Goal: Register for event/course

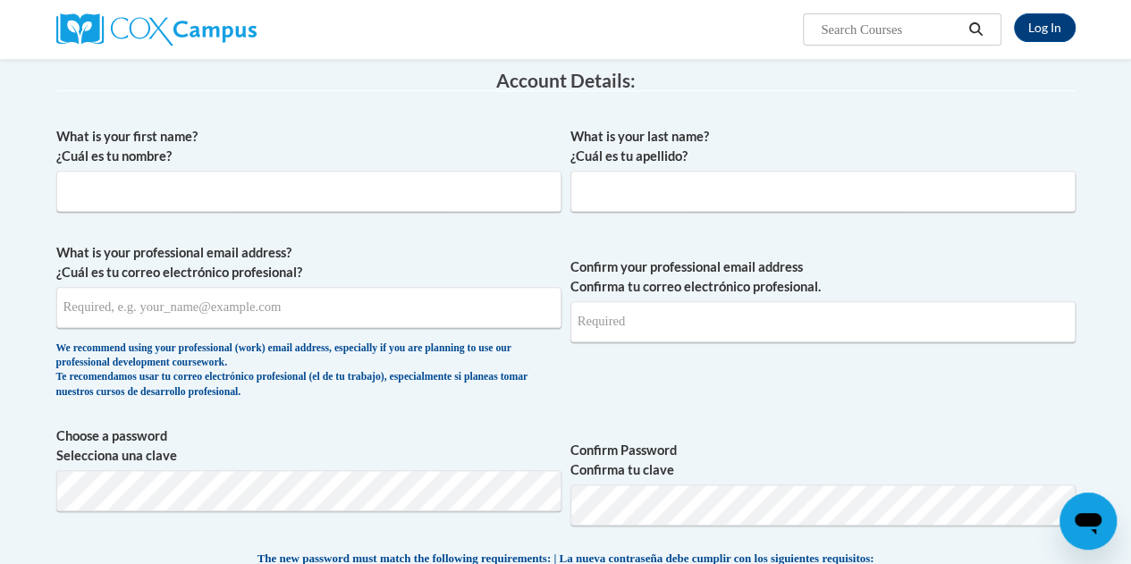
scroll to position [304, 0]
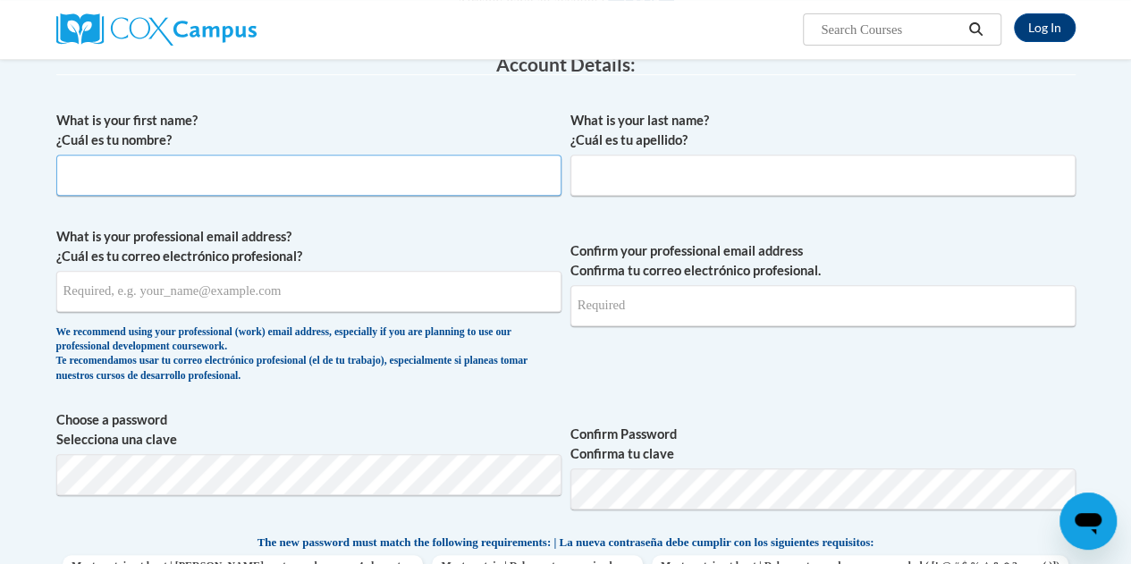
click at [175, 186] on input "What is your first name? ¿Cuál es tu nombre?" at bounding box center [308, 175] width 505 height 41
type input "[PERSON_NAME]"
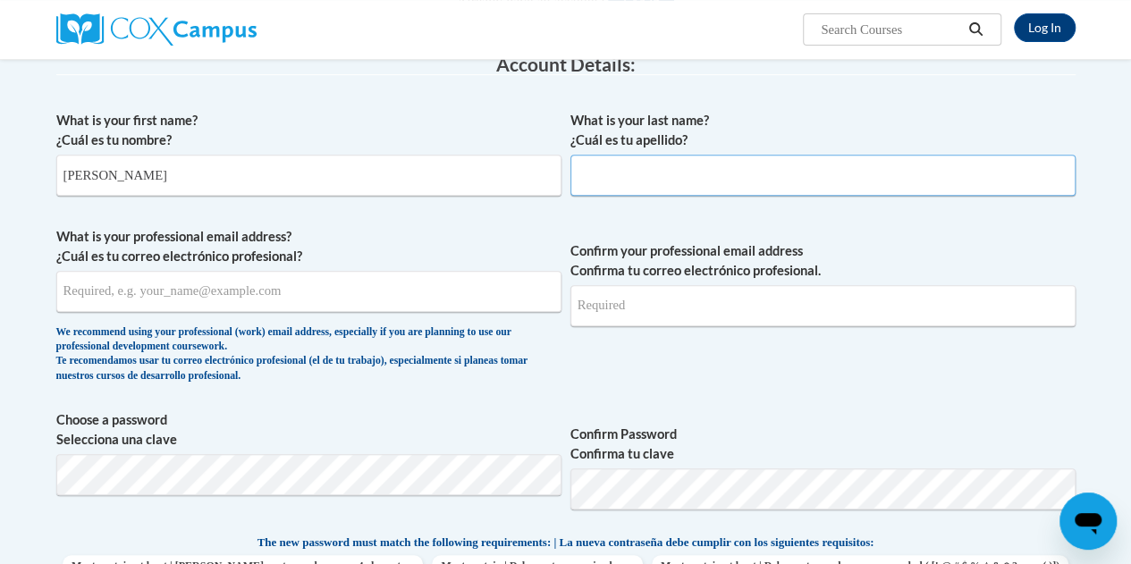
click at [585, 174] on input "What is your last name? ¿Cuál es tu apellido?" at bounding box center [822, 175] width 505 height 41
type input "[GEOGRAPHIC_DATA]"
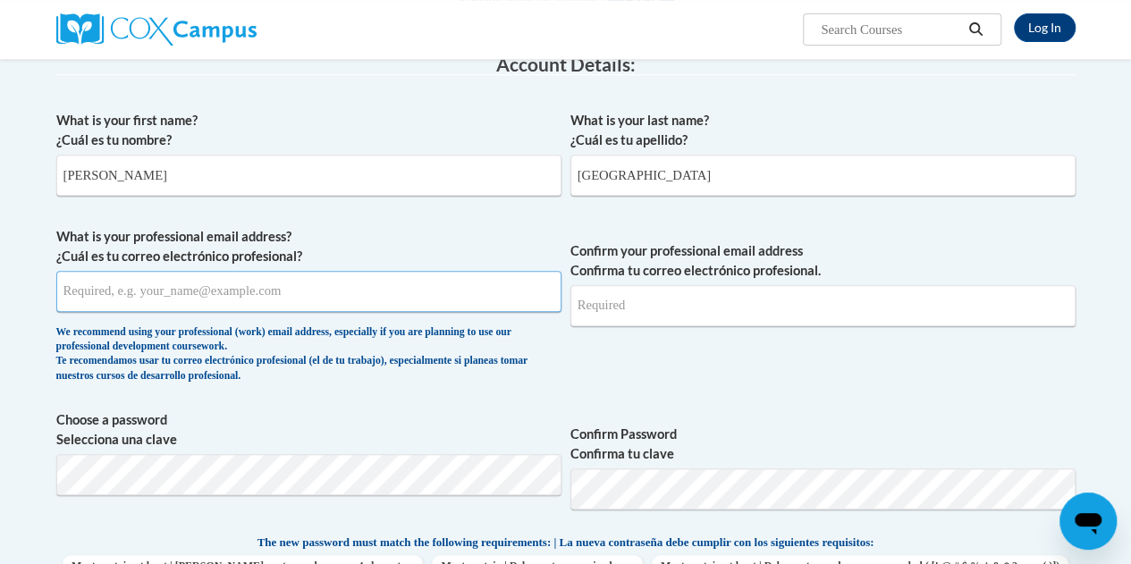
click at [366, 282] on input "What is your professional email address? ¿Cuál es tu correo electrónico profesi…" at bounding box center [308, 291] width 505 height 41
type input "[EMAIL_ADDRESS][DOMAIN_NAME]"
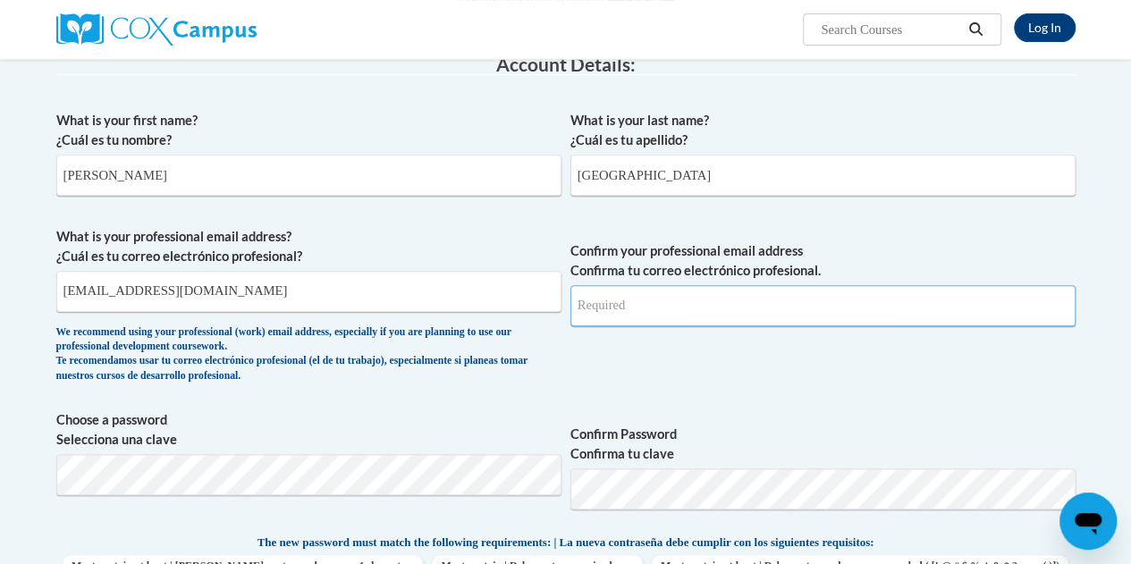
click at [669, 300] on input "Confirm your professional email address Confirma tu correo electrónico profesio…" at bounding box center [822, 305] width 505 height 41
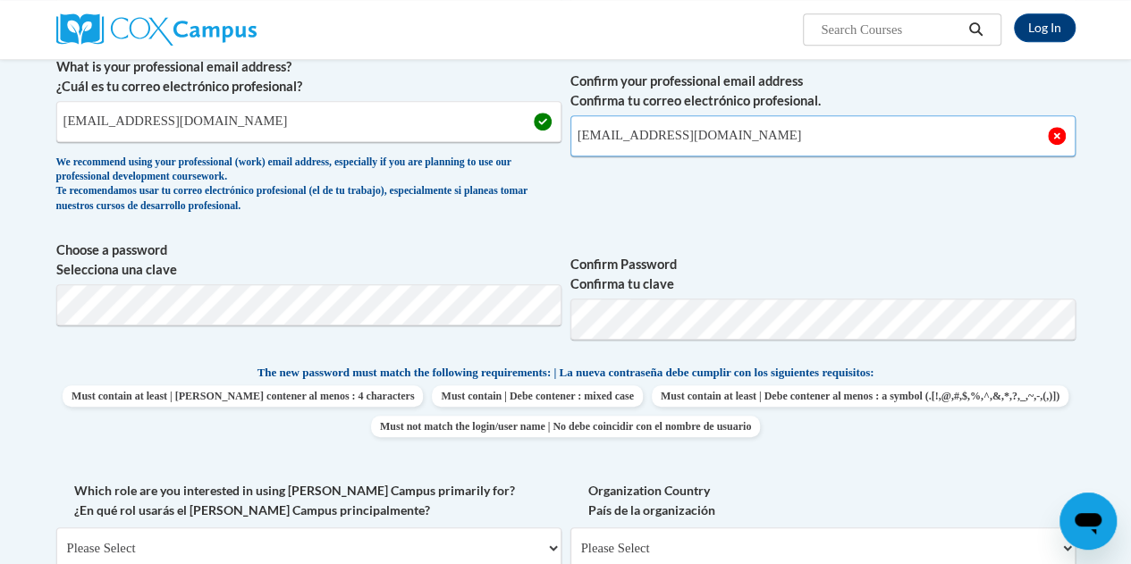
scroll to position [474, 0]
type input "[EMAIL_ADDRESS][DOMAIN_NAME]"
click at [312, 324] on span "Choose a password Selecciona una clave" at bounding box center [308, 297] width 505 height 114
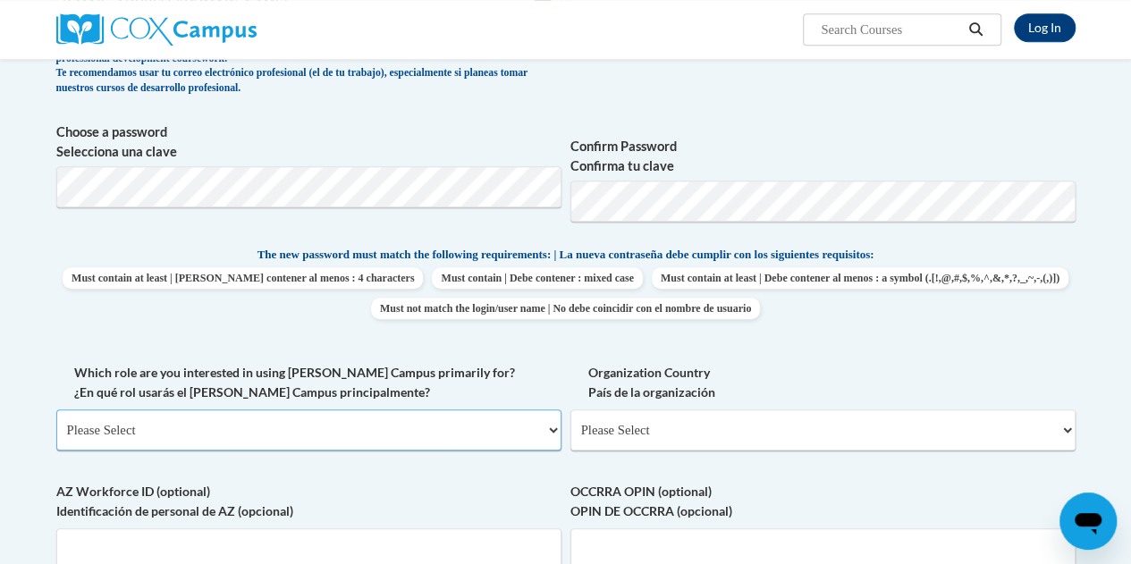
scroll to position [593, 0]
click at [171, 421] on select "Please Select College/University | Colegio/Universidad Community/Nonprofit Part…" at bounding box center [308, 428] width 505 height 41
click at [56, 408] on select "Please Select College/University | Colegio/Universidad Community/Nonprofit Part…" at bounding box center [308, 428] width 505 height 41
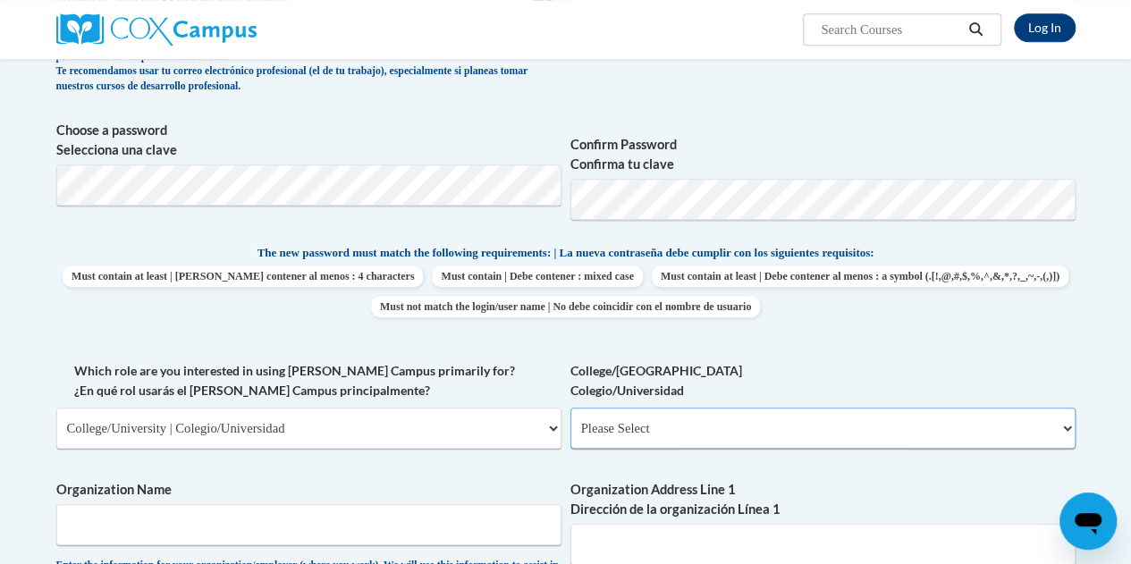
click at [636, 439] on select "Please Select College/University Staff | Empleado universitario College/Univers…" at bounding box center [822, 428] width 505 height 41
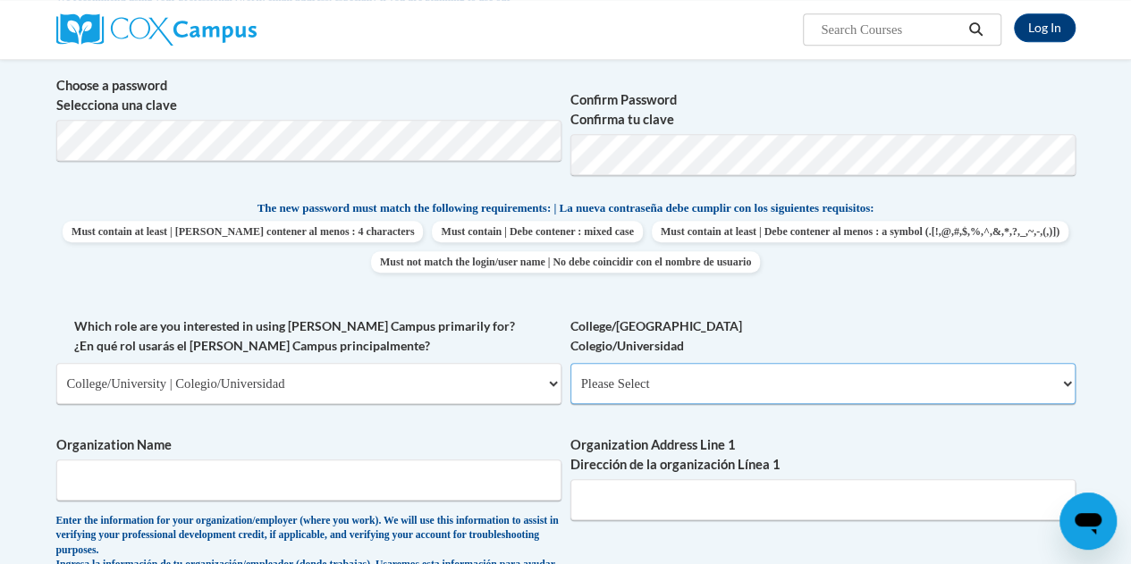
scroll to position [643, 0]
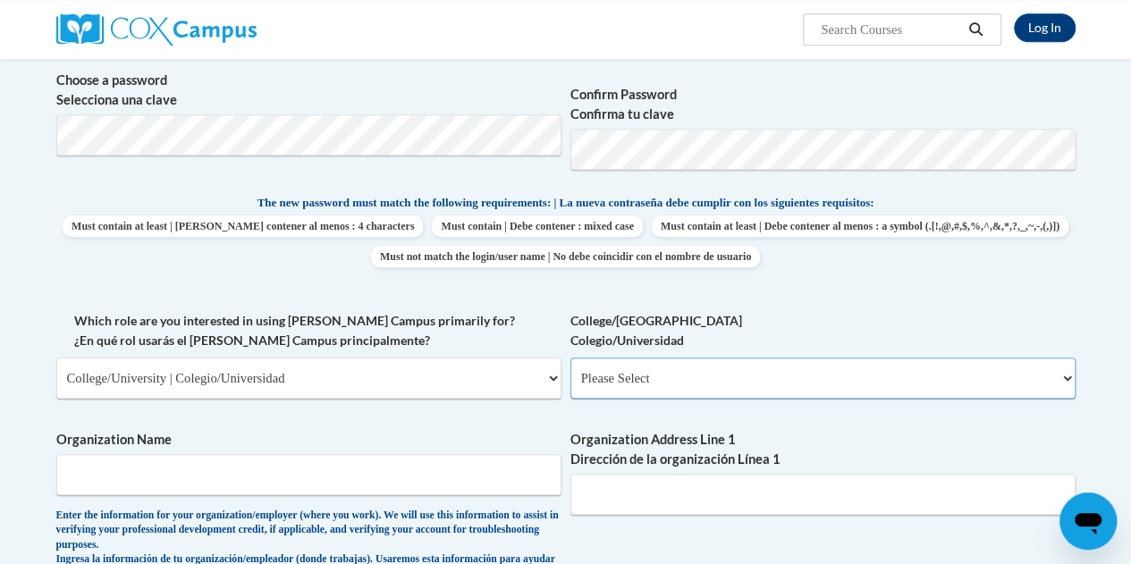
click at [663, 371] on select "Please Select College/University Staff | Empleado universitario College/Univers…" at bounding box center [822, 377] width 505 height 41
click at [343, 367] on select "Please Select College/University | Colegio/Universidad Community/Nonprofit Part…" at bounding box center [308, 377] width 505 height 41
click at [56, 357] on select "Please Select College/University | Colegio/Universidad Community/Nonprofit Part…" at bounding box center [308, 377] width 505 height 41
click at [613, 389] on select "Please Select Early Learning/Daycare Teacher/Family Home Care Provider | Maestr…" at bounding box center [822, 377] width 505 height 41
click at [349, 383] on select "Please Select College/University | Colegio/Universidad Community/Nonprofit Part…" at bounding box center [308, 377] width 505 height 41
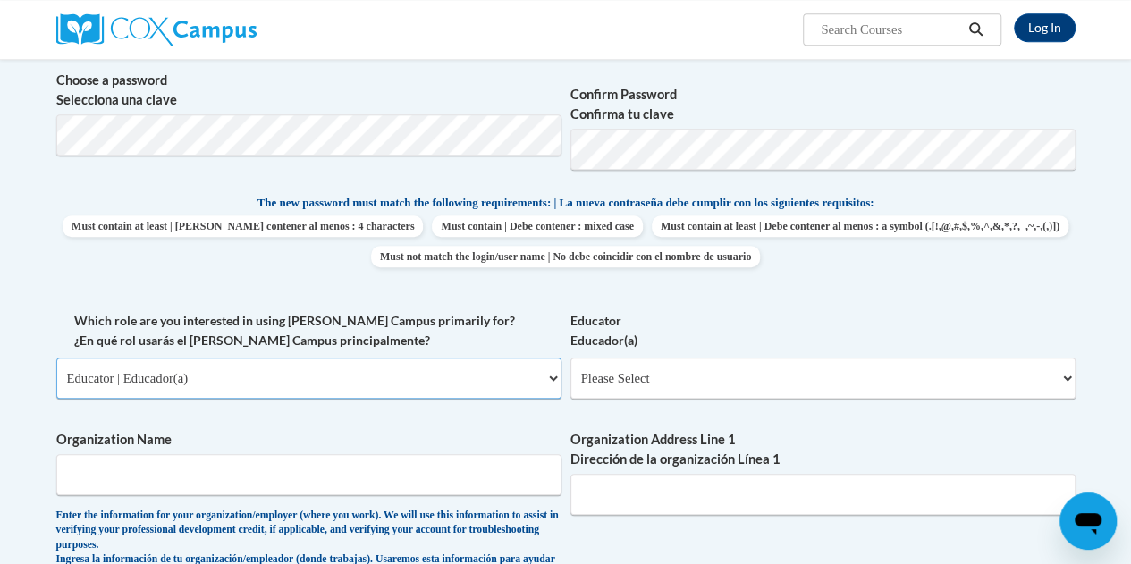
select select "5a18ea06-2b54-4451-96f2-d152daf9eac5"
click at [56, 357] on select "Please Select College/University | Colegio/Universidad Community/Nonprofit Part…" at bounding box center [308, 377] width 505 height 41
click at [623, 382] on select "Please Select College/University Staff | Empleado universitario College/Univers…" at bounding box center [822, 377] width 505 height 41
select select "99b32b07-cffc-426c-8bf6-0cd77760d84b"
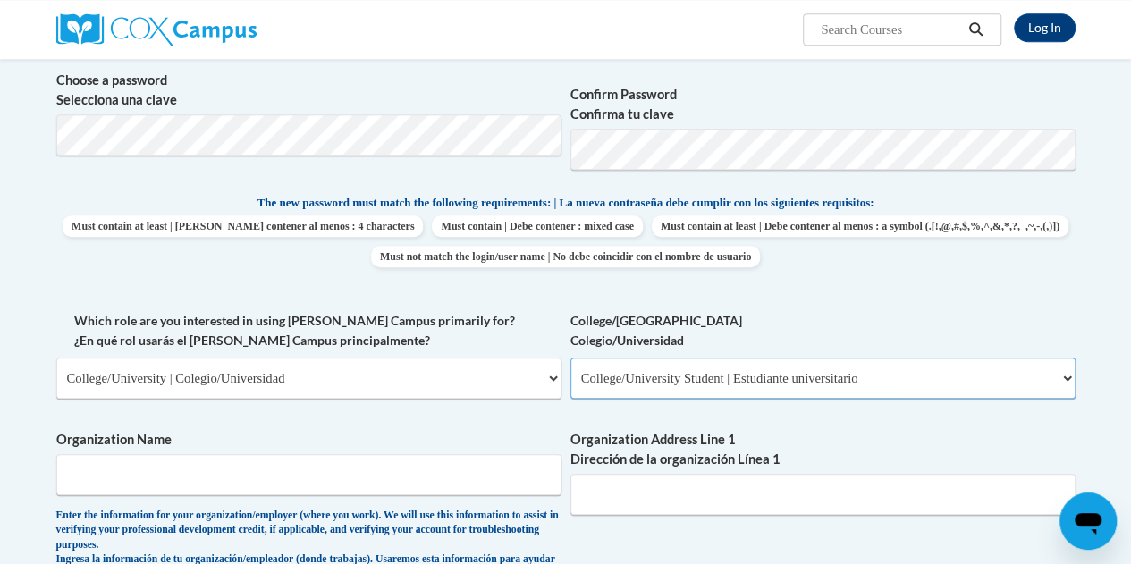
click at [570, 357] on select "Please Select College/University Staff | Empleado universitario College/Univers…" at bounding box center [822, 377] width 505 height 41
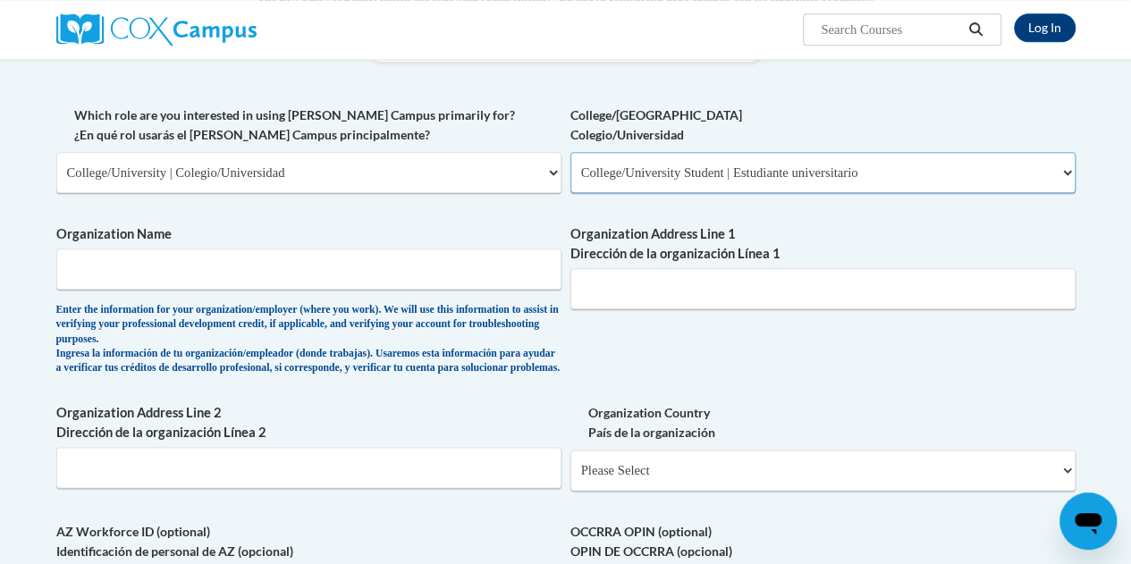
scroll to position [851, 0]
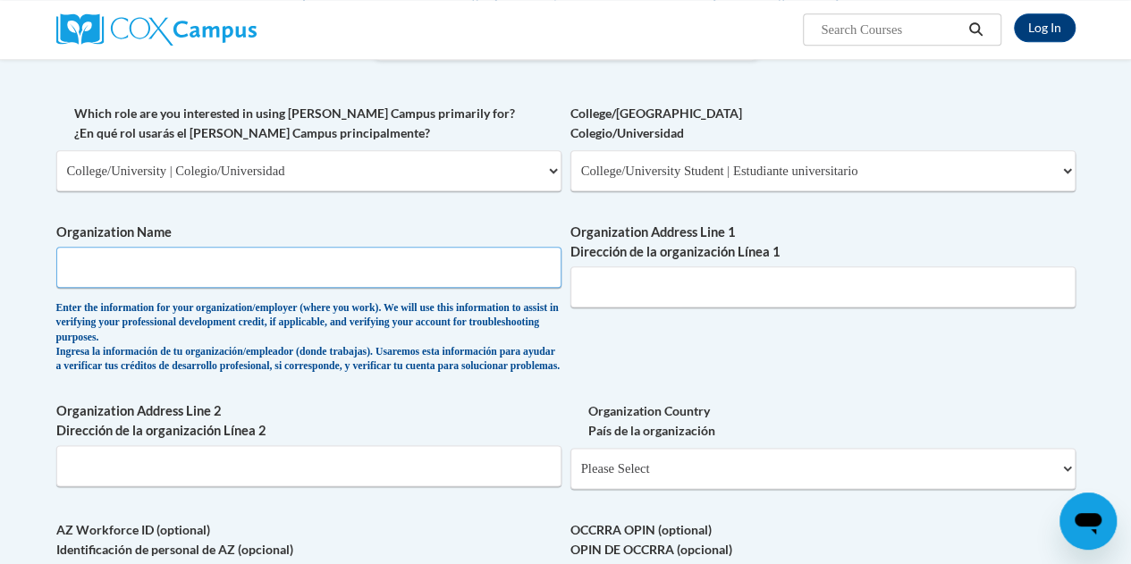
click at [241, 266] on input "Organization Name" at bounding box center [308, 267] width 505 height 41
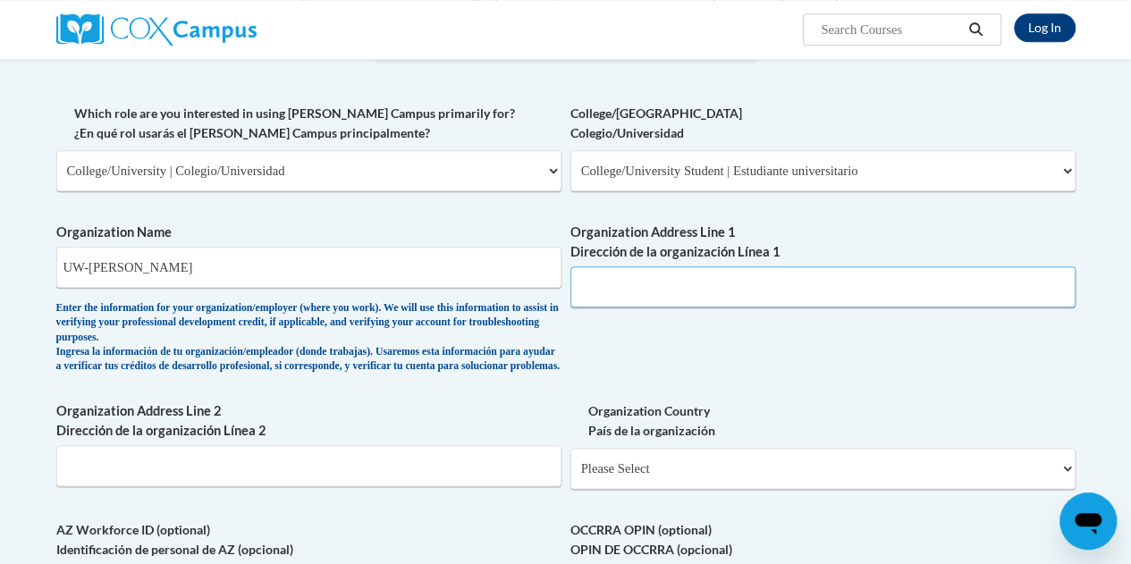
click at [608, 290] on input "Organization Address Line 1 Dirección de la organización Línea 1" at bounding box center [822, 286] width 505 height 41
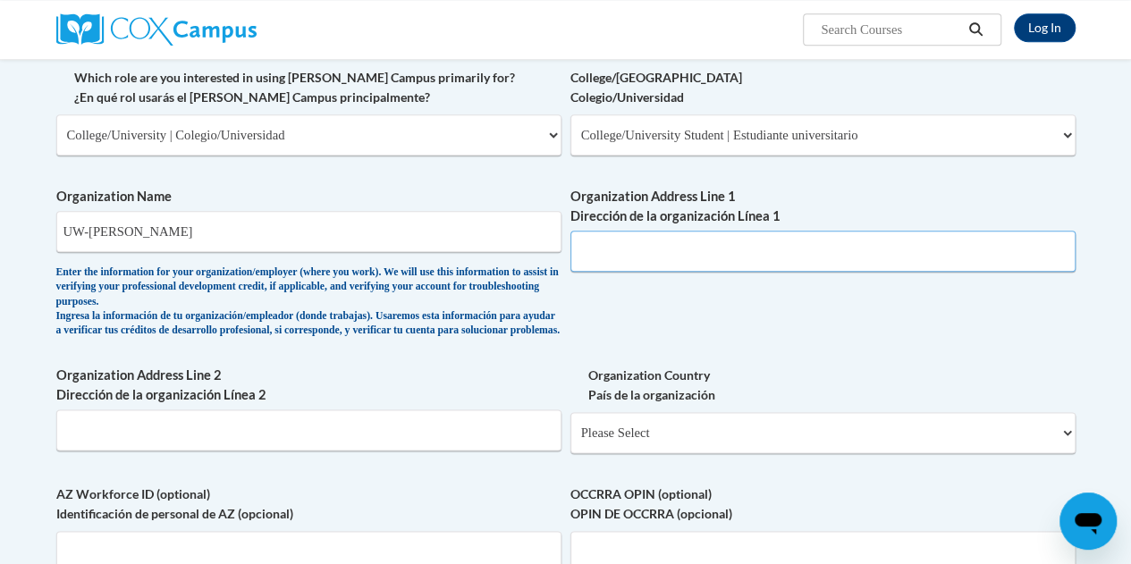
scroll to position [888, 0]
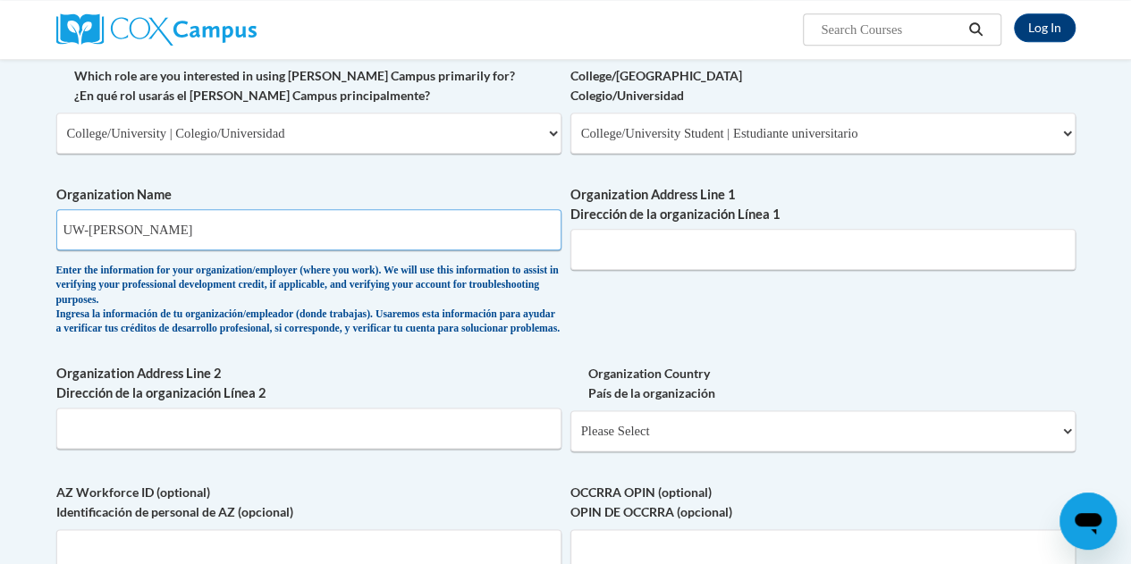
click at [179, 226] on input "UW-Stout" at bounding box center [308, 229] width 505 height 41
type input "UW-Stout, Menomonie"
click at [595, 248] on input "Organization Address Line 1 Dirección de la organización Línea 1" at bounding box center [822, 249] width 505 height 41
paste input "712 Broadway st."
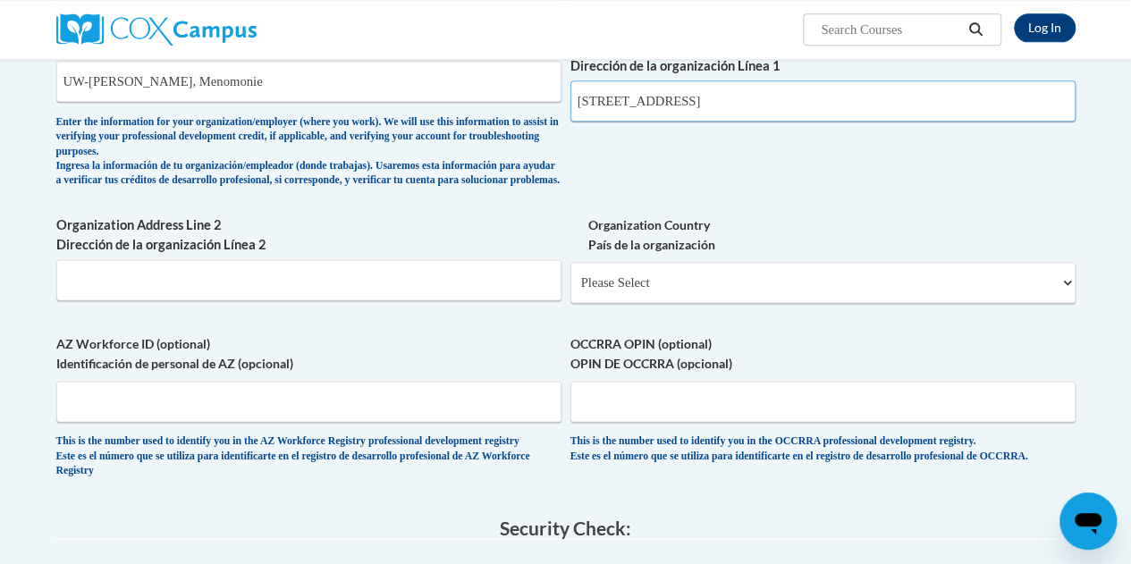
scroll to position [1098, 0]
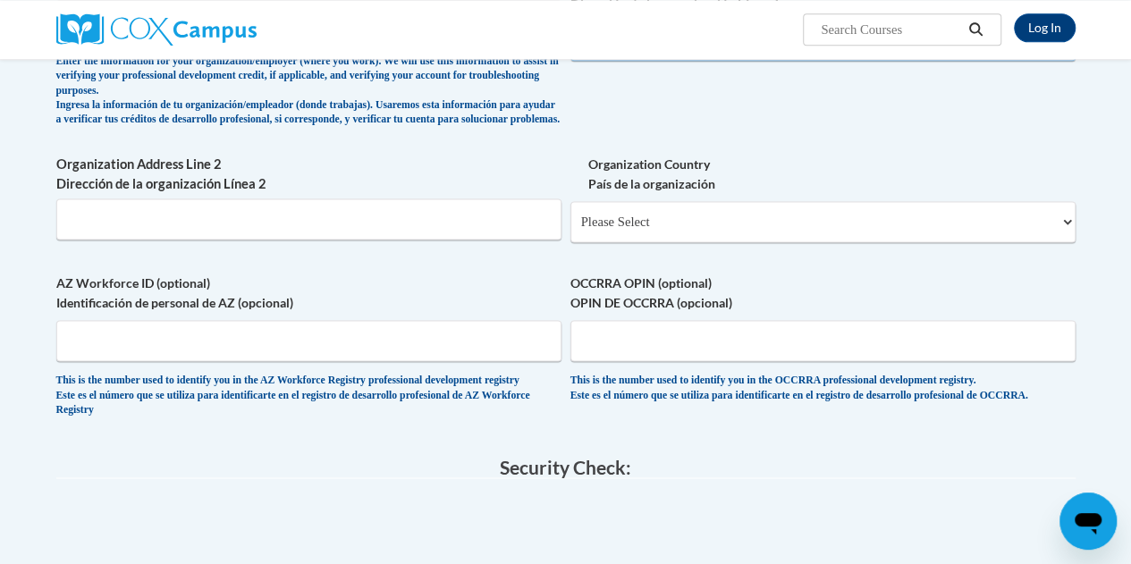
type input "712 Broadway St."
click at [627, 230] on select "Please Select United States | Estados Unidos Outside of the United States | Fue…" at bounding box center [822, 221] width 505 height 41
select select "ad49bcad-a171-4b2e-b99c-48b446064914"
click at [570, 214] on select "Please Select United States | Estados Unidos Outside of the United States | Fue…" at bounding box center [822, 221] width 505 height 41
select select
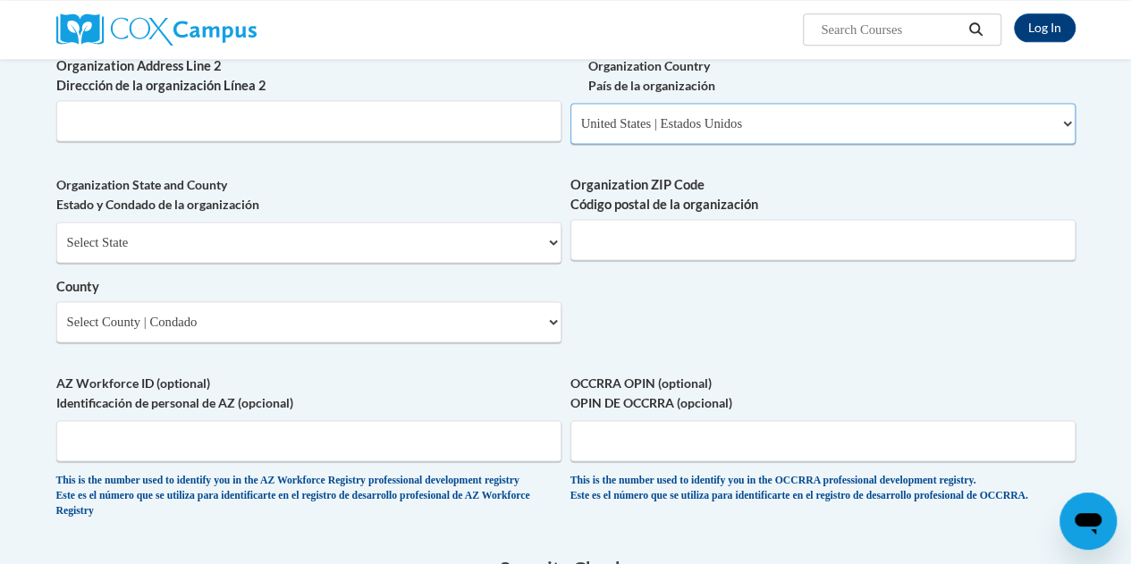
scroll to position [1196, 0]
click at [406, 255] on select "Select State Alabama Alaska Arizona Arkansas California Colorado Connecticut De…" at bounding box center [308, 242] width 505 height 41
select select "Wisconsin"
click at [56, 234] on select "Select State Alabama Alaska Arizona Arkansas California Colorado Connecticut De…" at bounding box center [308, 242] width 505 height 41
click at [586, 249] on input "Organization ZIP Code Código postal de la organización" at bounding box center [822, 239] width 505 height 41
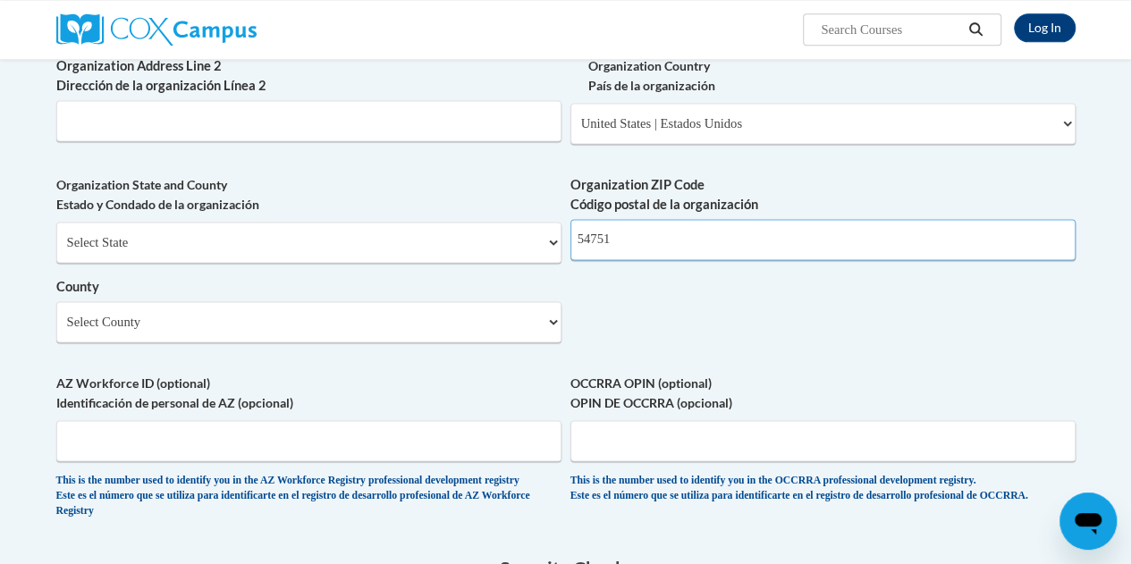
type input "54751"
click at [496, 315] on select "Select County Adams Ashland Barron Bayfield Brown Buffalo Burnett Calumet Chipp…" at bounding box center [308, 321] width 505 height 41
select select "Dunn"
click at [56, 314] on select "Select County Adams Ashland Barron Bayfield Brown Buffalo Burnett Calumet Chipp…" at bounding box center [308, 321] width 505 height 41
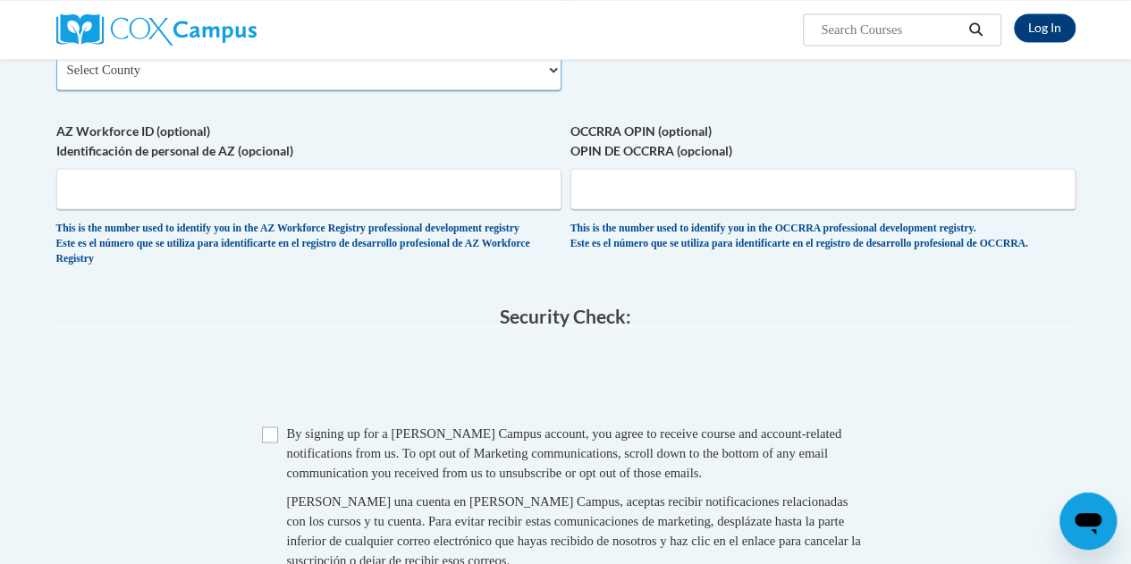
scroll to position [1455, 0]
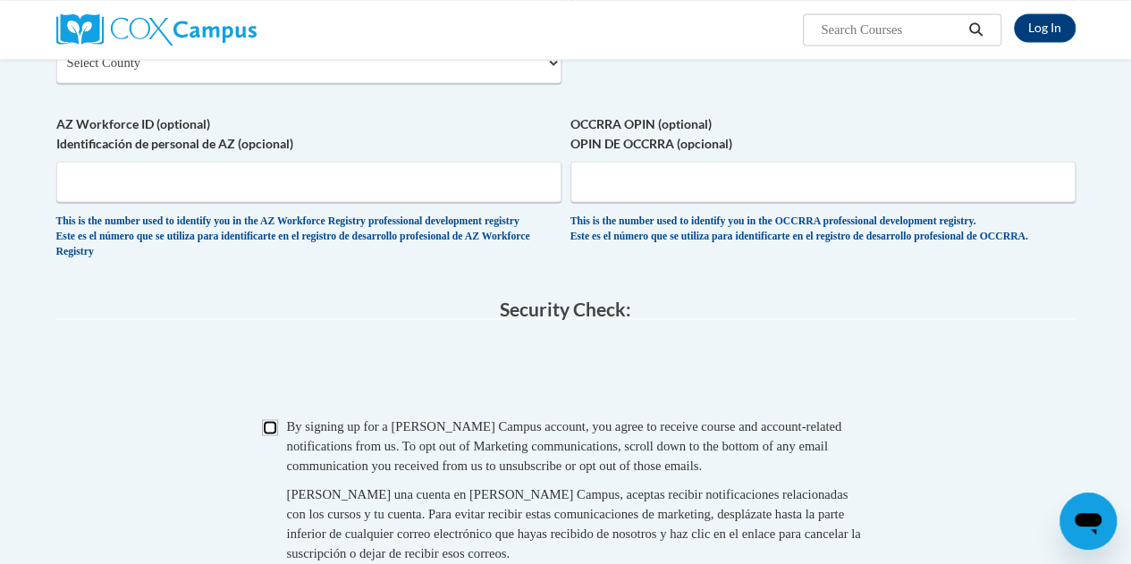
click at [268, 435] on input "Checkbox" at bounding box center [270, 427] width 16 height 16
checkbox input "true"
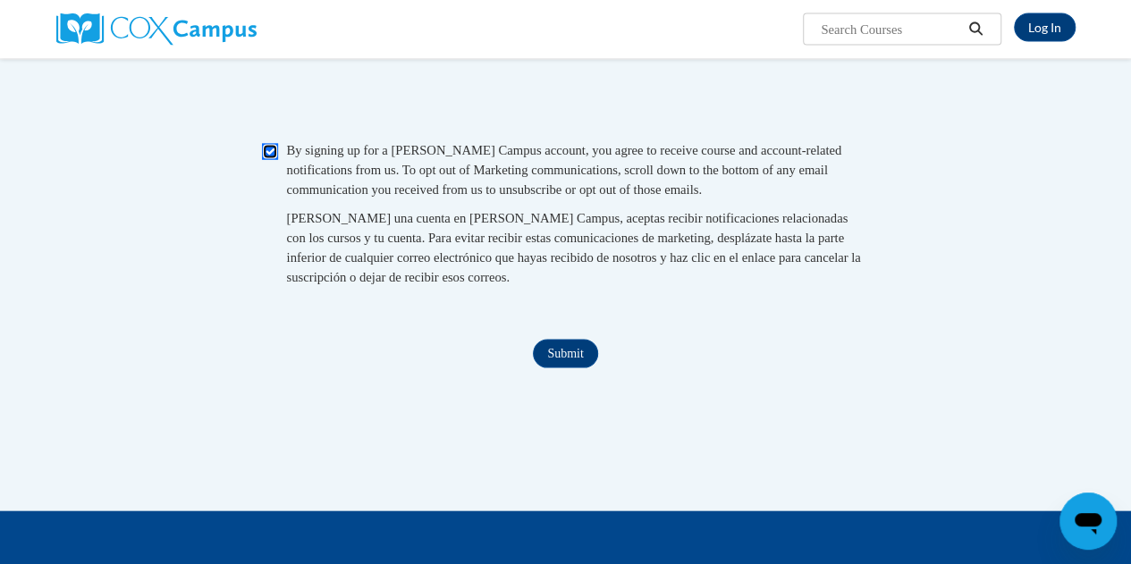
scroll to position [1734, 0]
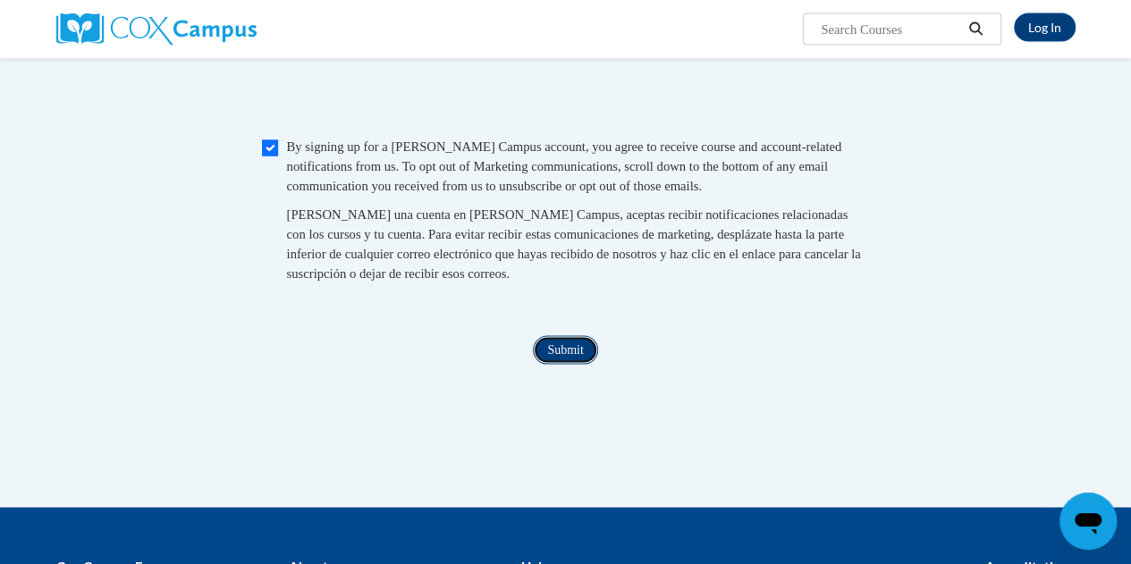
click at [571, 365] on input "Submit" at bounding box center [565, 350] width 64 height 29
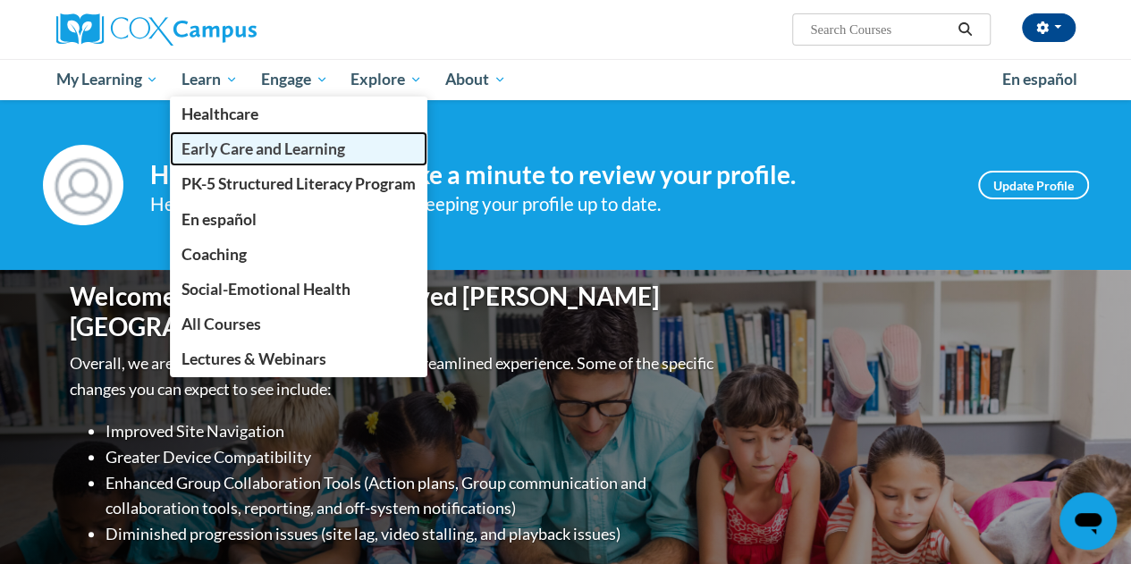
click at [215, 146] on span "Early Care and Learning" at bounding box center [263, 148] width 164 height 19
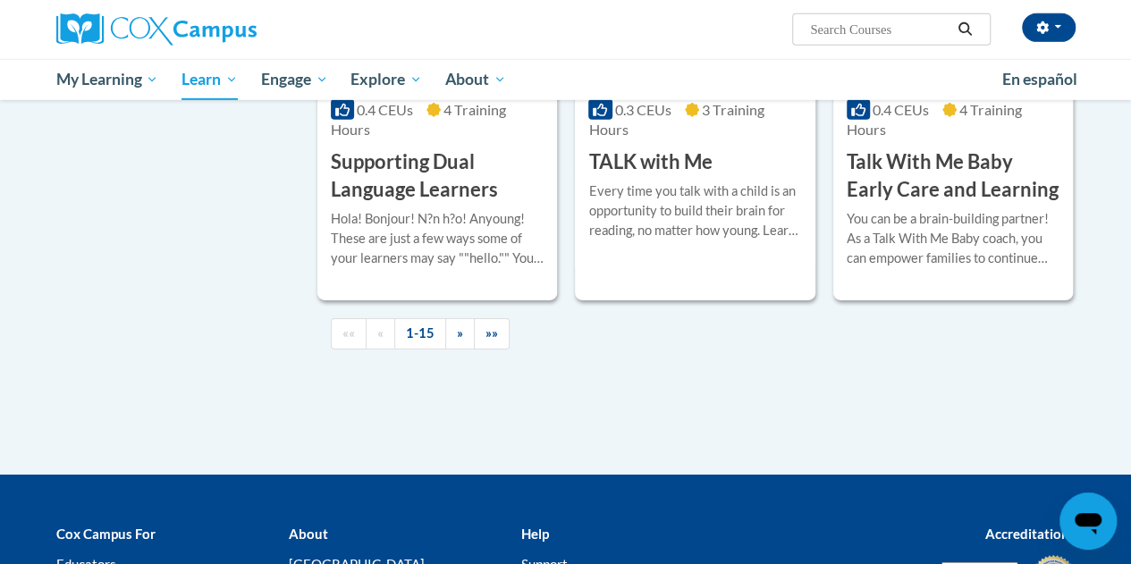
scroll to position [2802, 0]
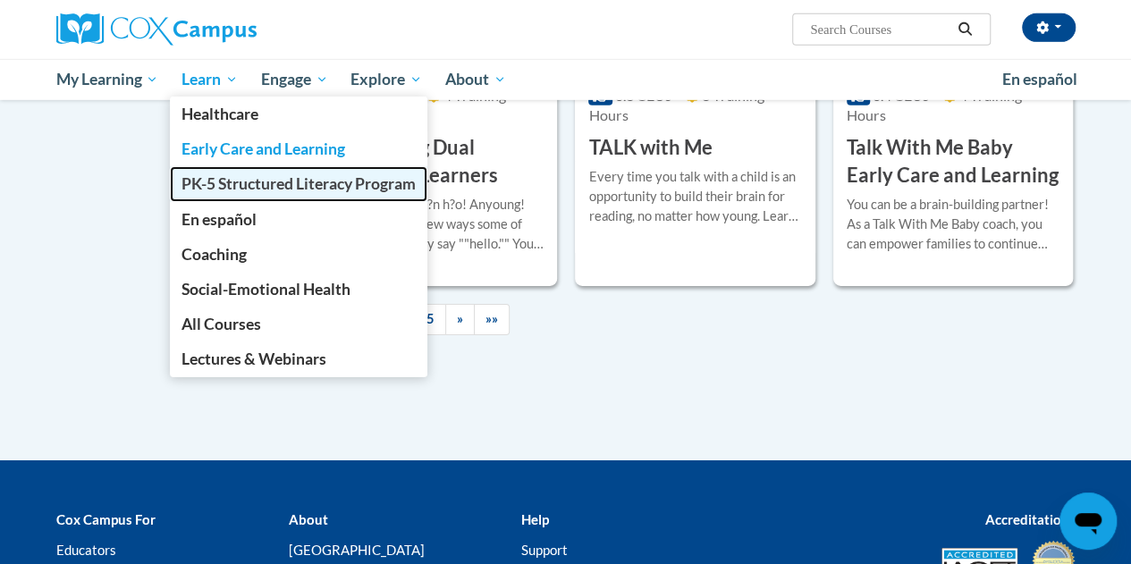
click at [221, 176] on span "PK-5 Structured Literacy Program" at bounding box center [298, 183] width 234 height 19
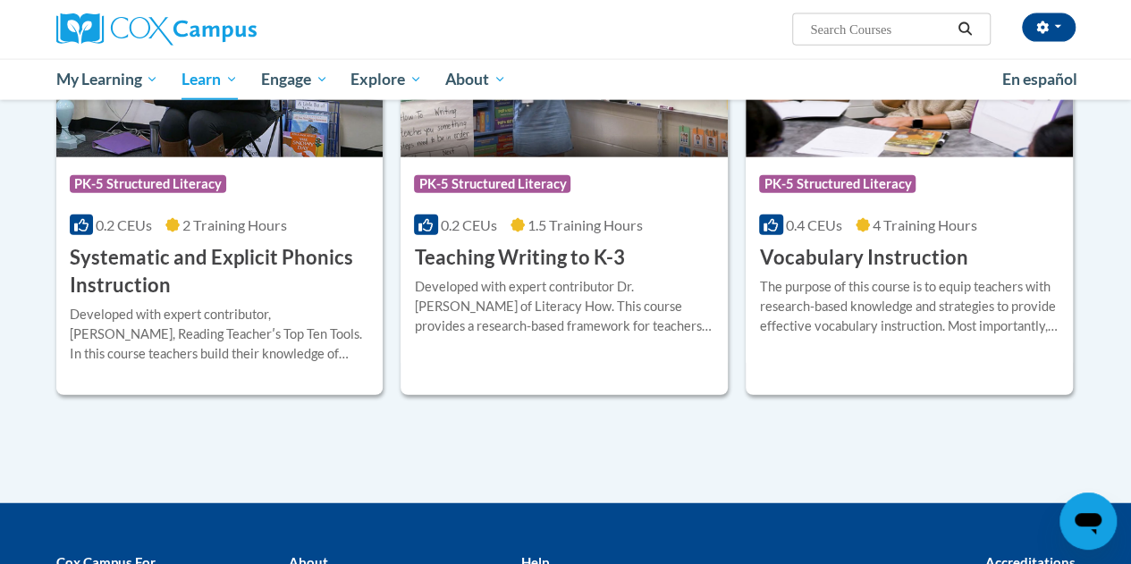
scroll to position [2082, 0]
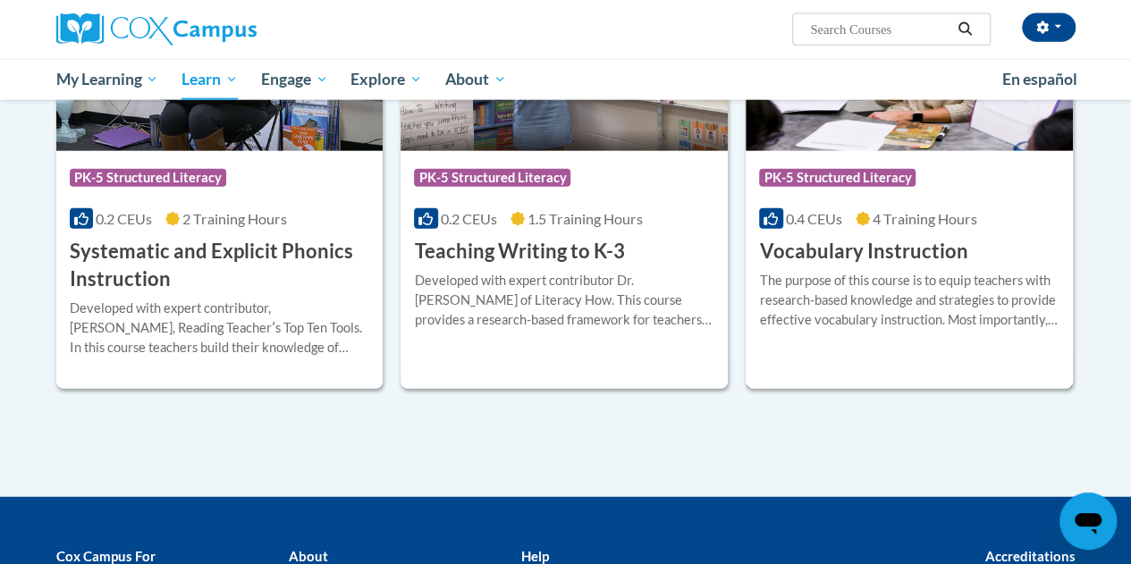
click at [831, 248] on h3 "Vocabulary Instruction" at bounding box center [863, 252] width 208 height 28
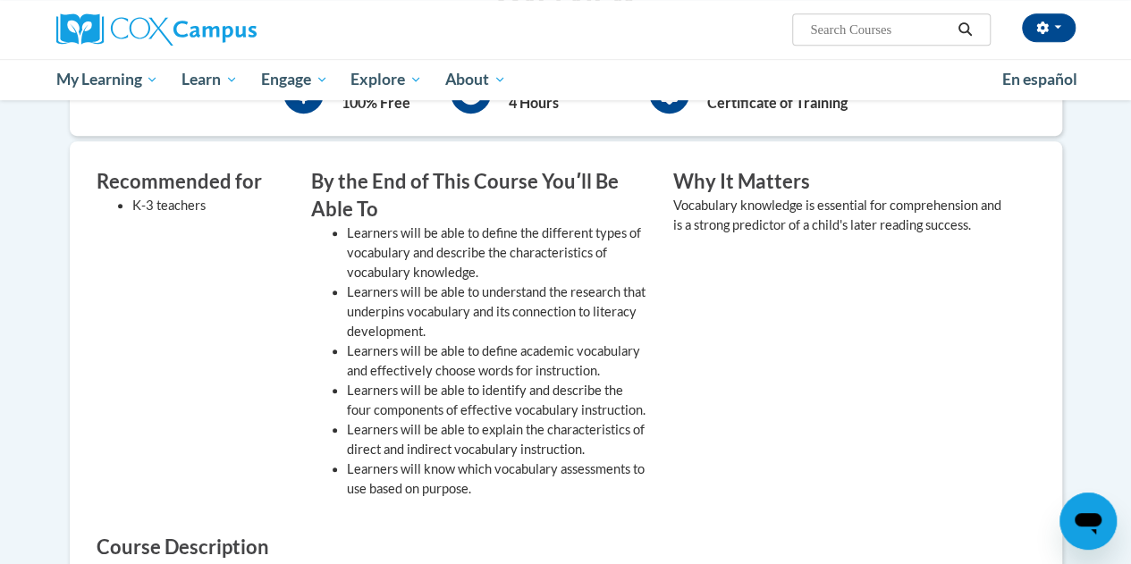
scroll to position [195, 0]
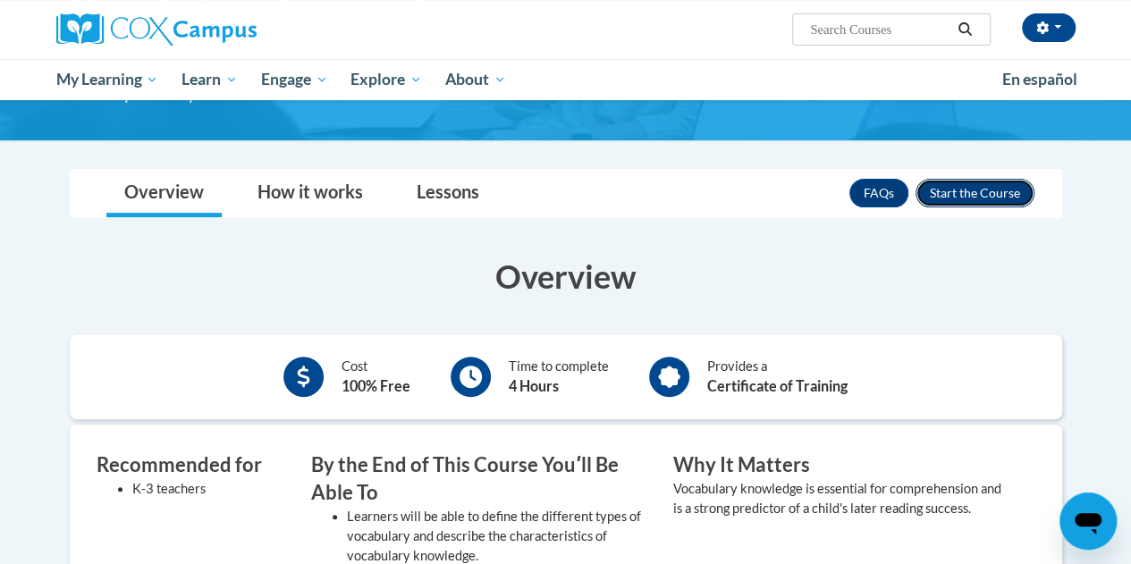
click at [969, 194] on button "Enroll" at bounding box center [974, 193] width 119 height 29
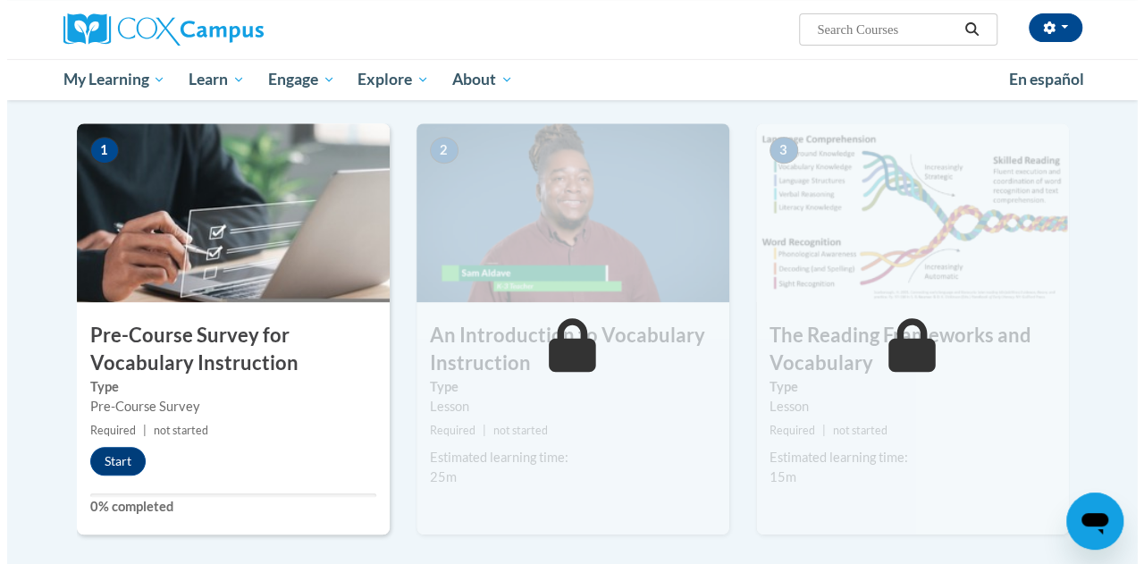
scroll to position [341, 0]
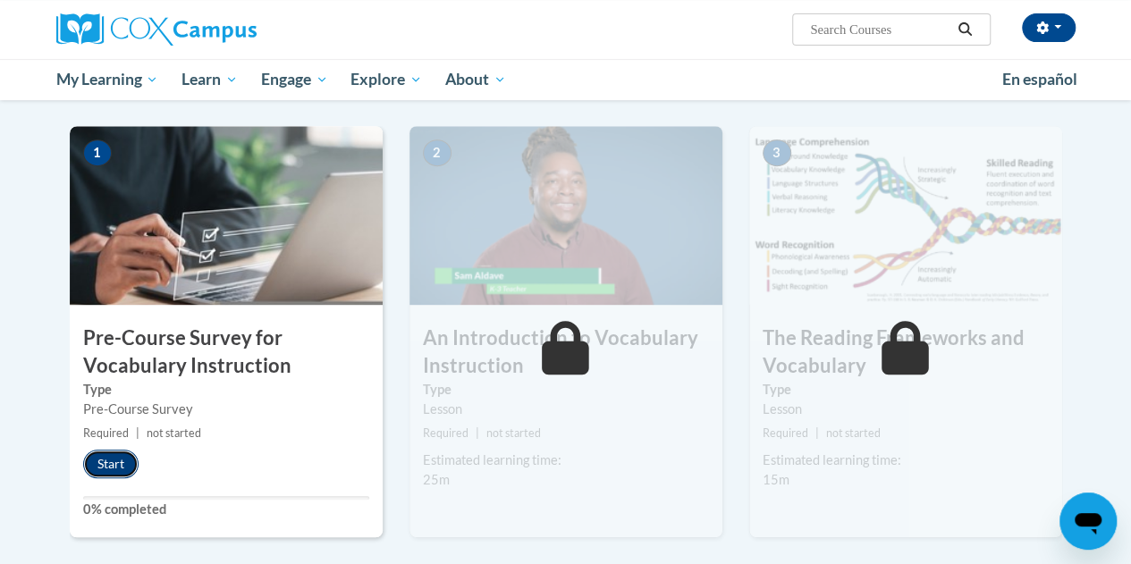
click at [122, 458] on button "Start" at bounding box center [110, 464] width 55 height 29
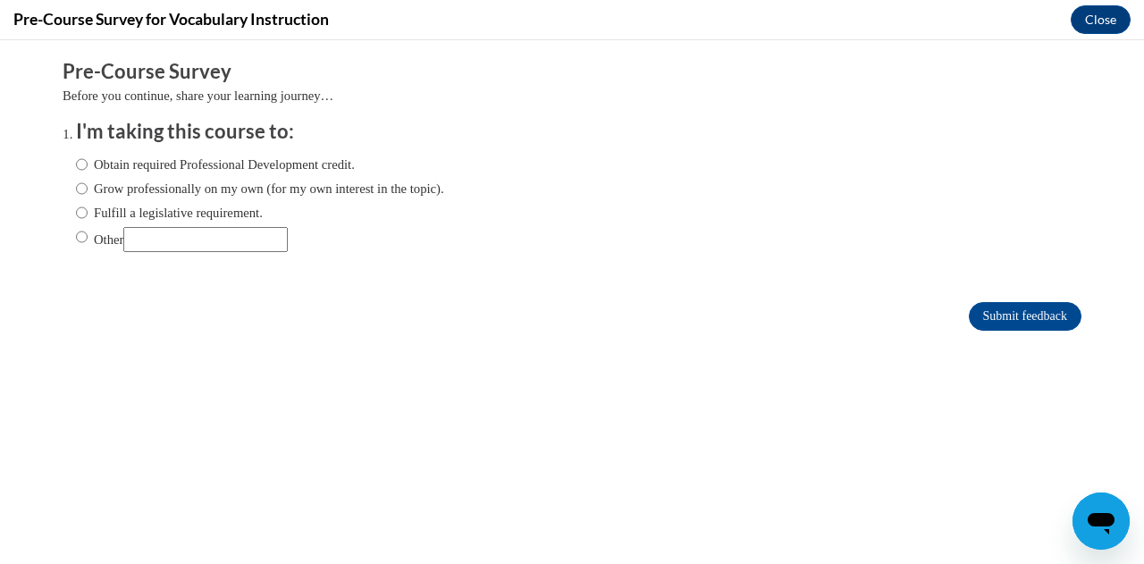
scroll to position [0, 0]
click at [76, 162] on input "Obtain required Professional Development credit." at bounding box center [82, 165] width 12 height 20
radio input "true"
click at [983, 317] on input "Submit feedback" at bounding box center [1025, 316] width 113 height 29
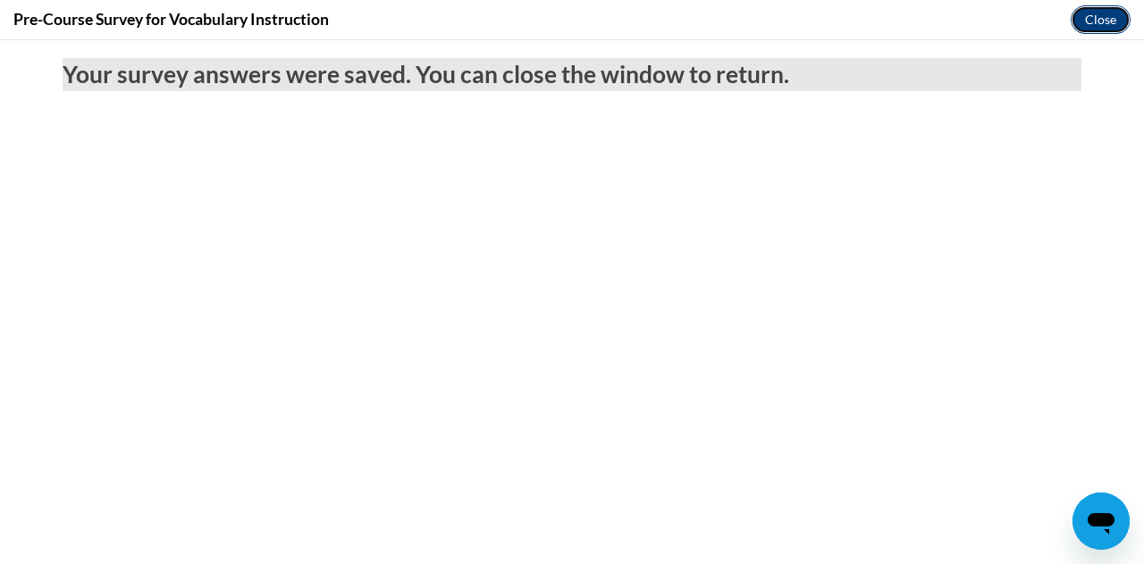
click at [1097, 20] on button "Close" at bounding box center [1101, 19] width 60 height 29
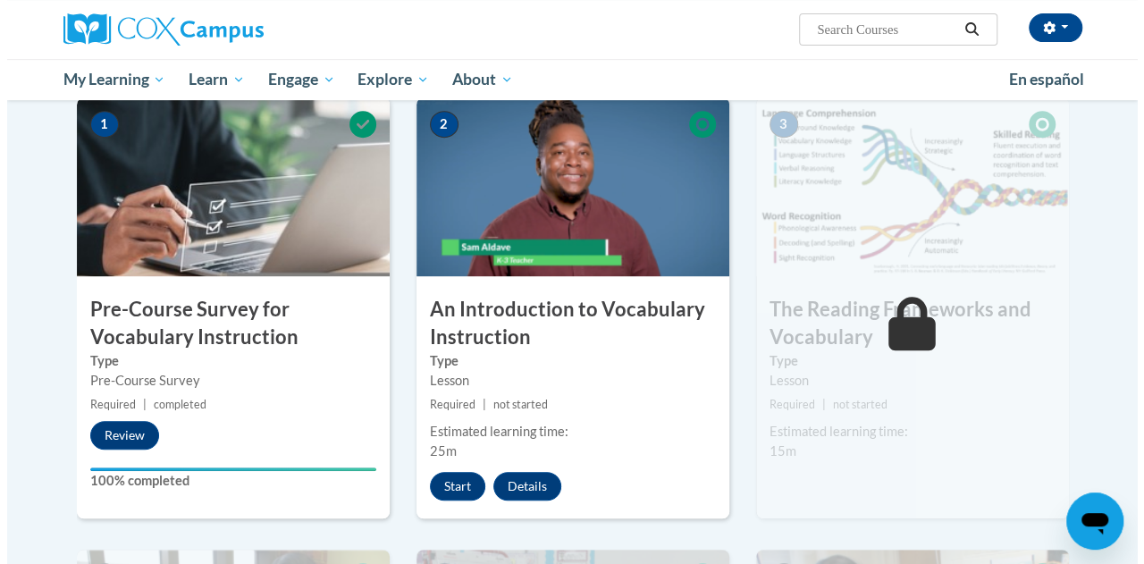
scroll to position [370, 0]
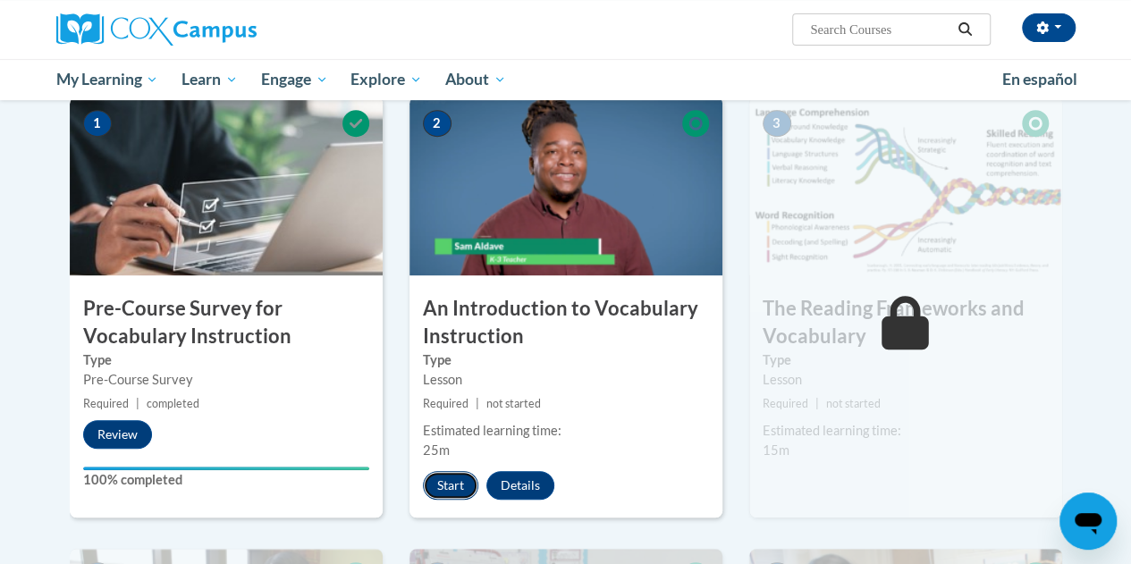
click at [445, 484] on button "Start" at bounding box center [450, 485] width 55 height 29
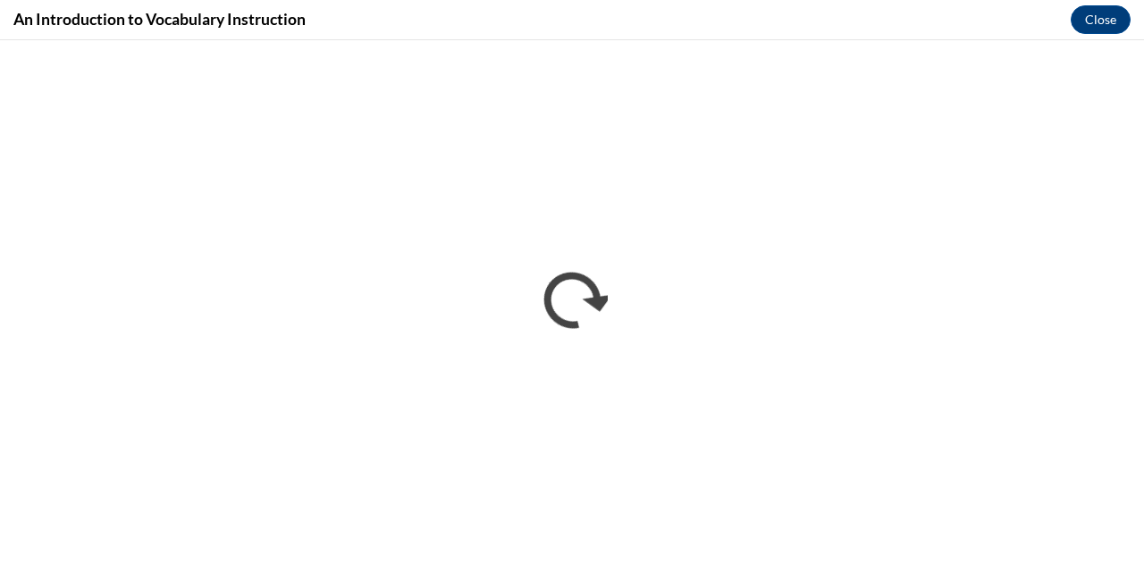
scroll to position [0, 0]
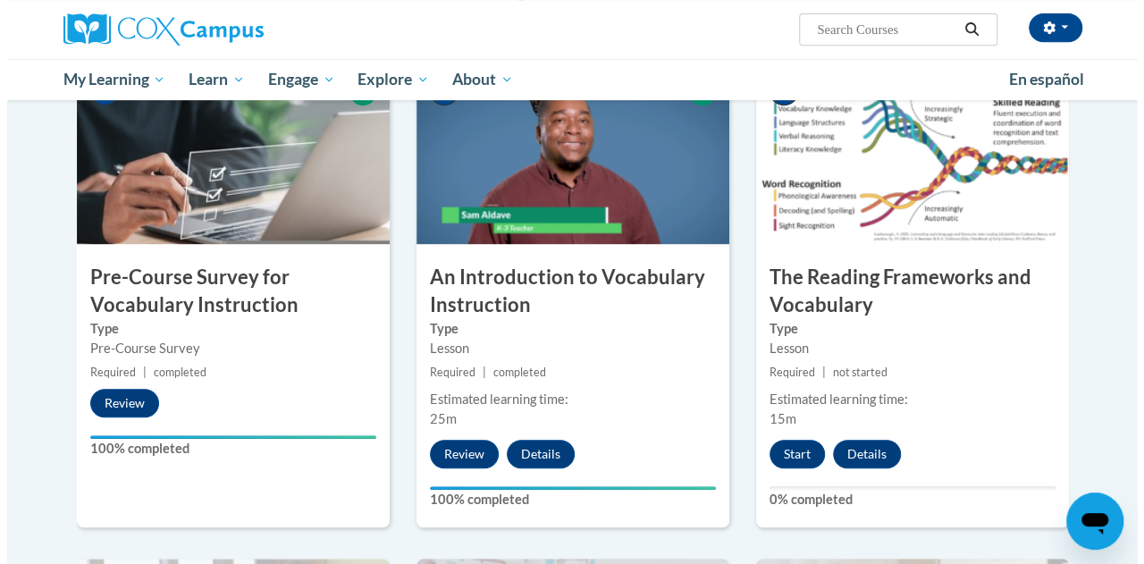
scroll to position [402, 0]
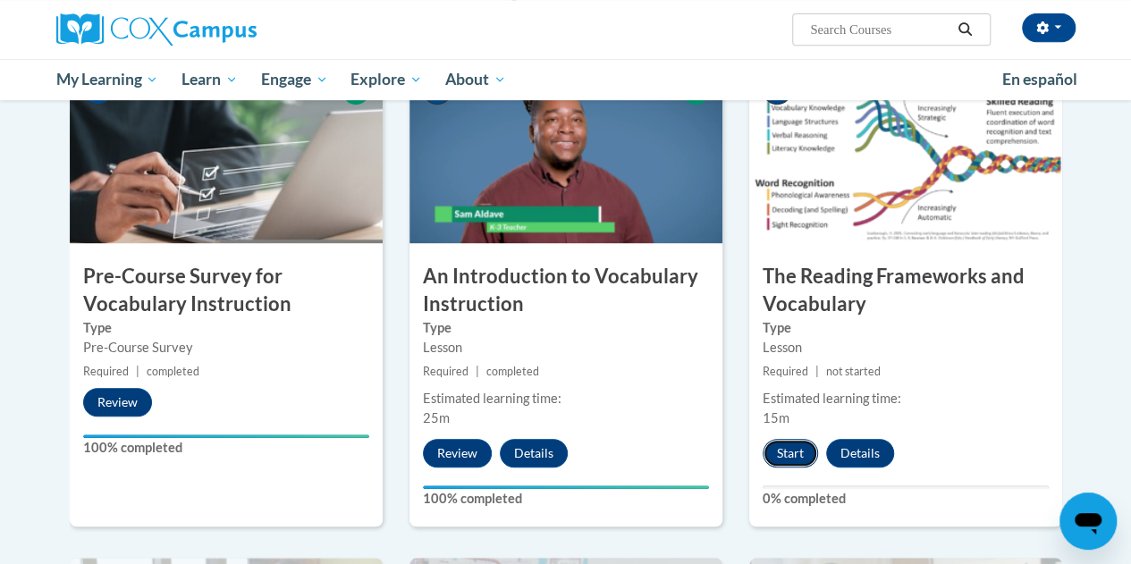
click at [781, 451] on button "Start" at bounding box center [789, 453] width 55 height 29
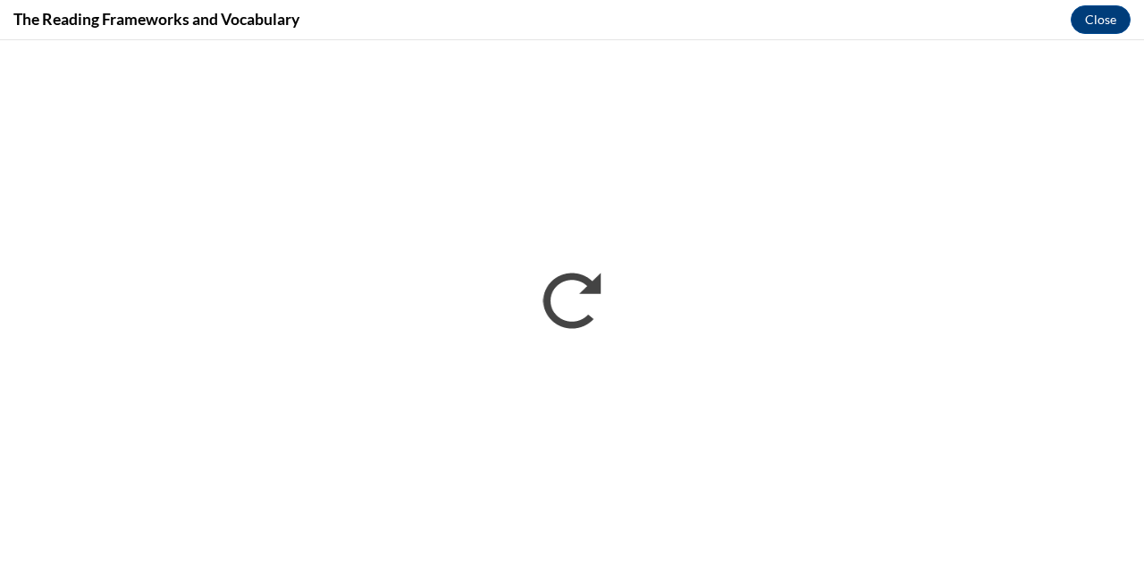
scroll to position [0, 0]
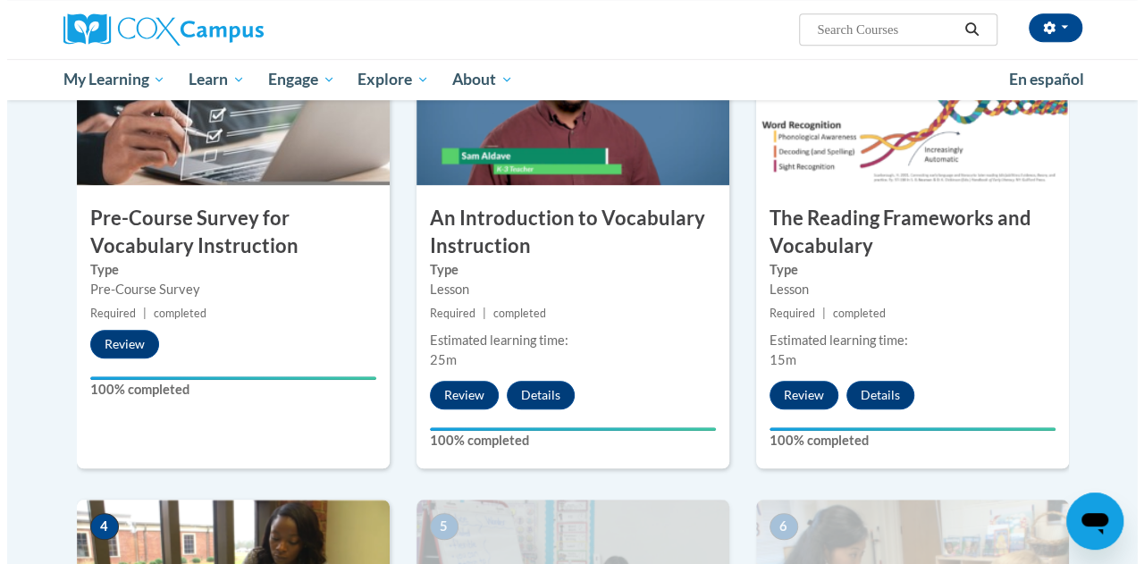
scroll to position [465, 0]
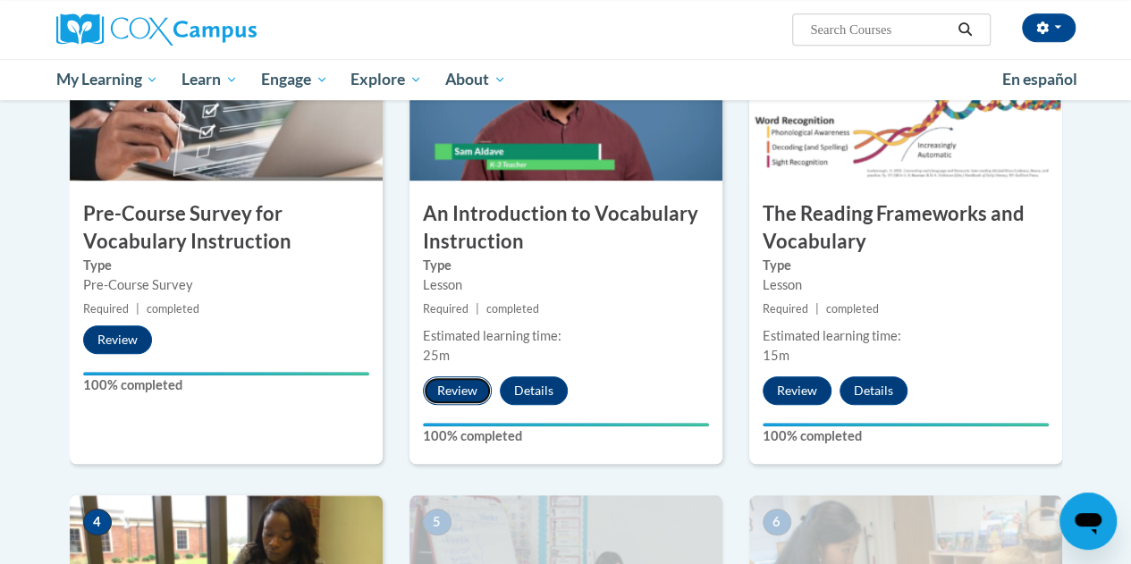
click at [458, 390] on button "Review" at bounding box center [457, 390] width 69 height 29
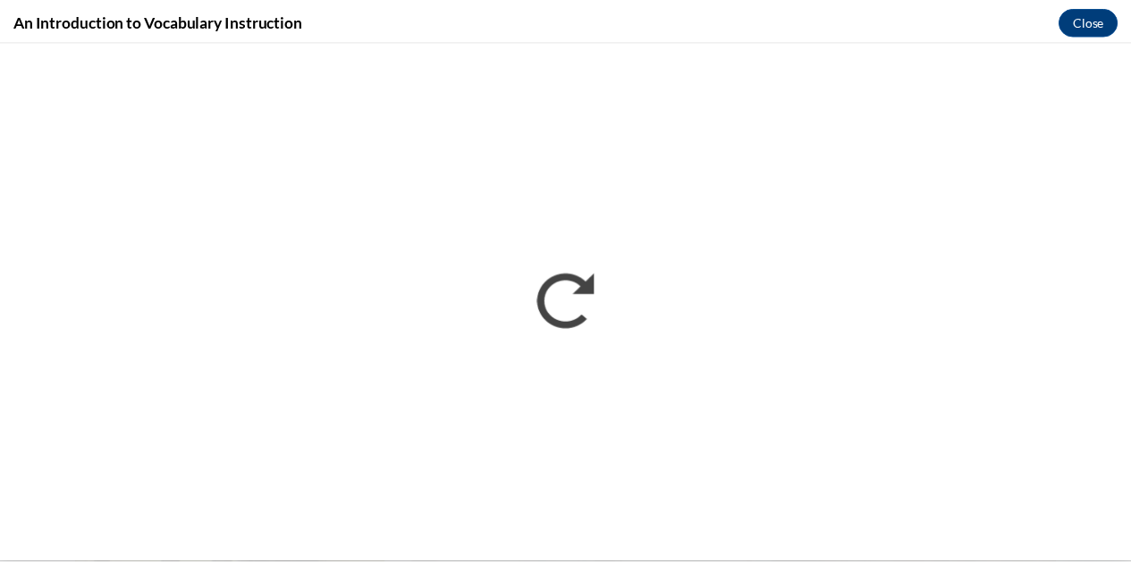
scroll to position [0, 0]
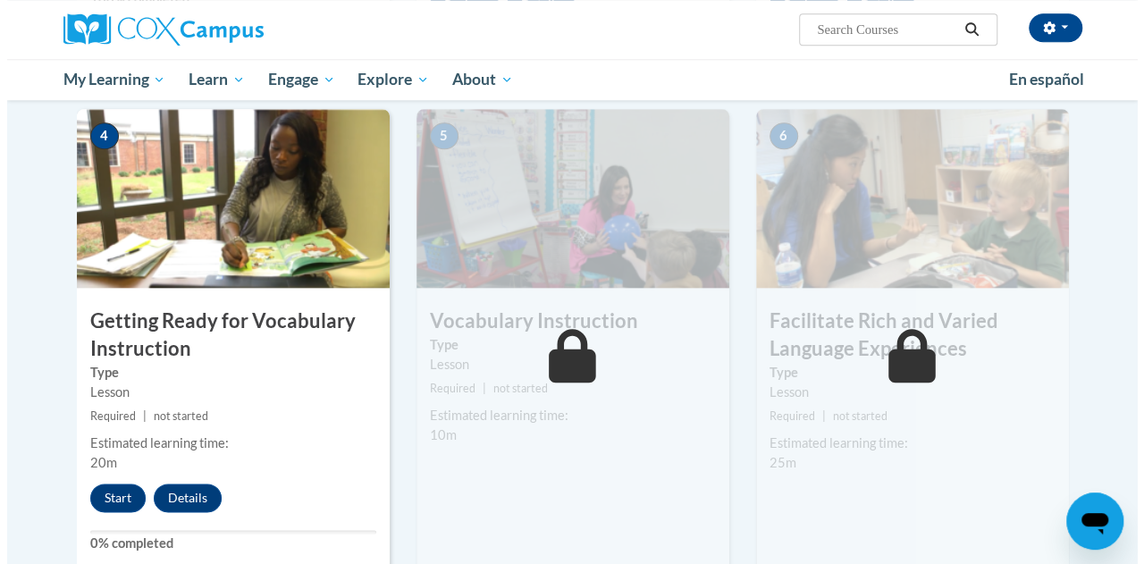
scroll to position [852, 0]
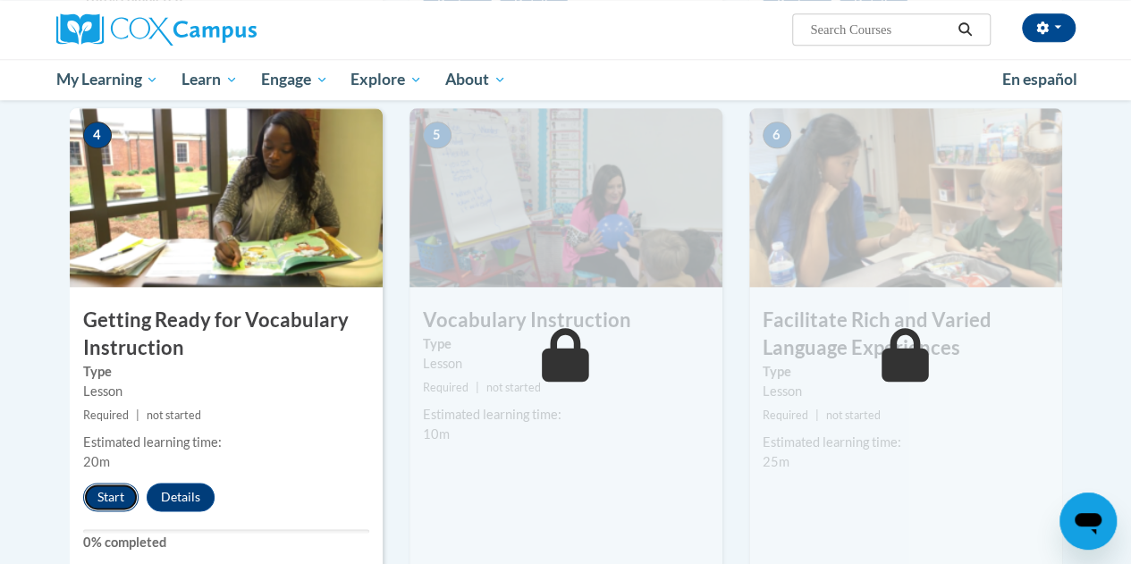
click at [109, 496] on button "Start" at bounding box center [110, 497] width 55 height 29
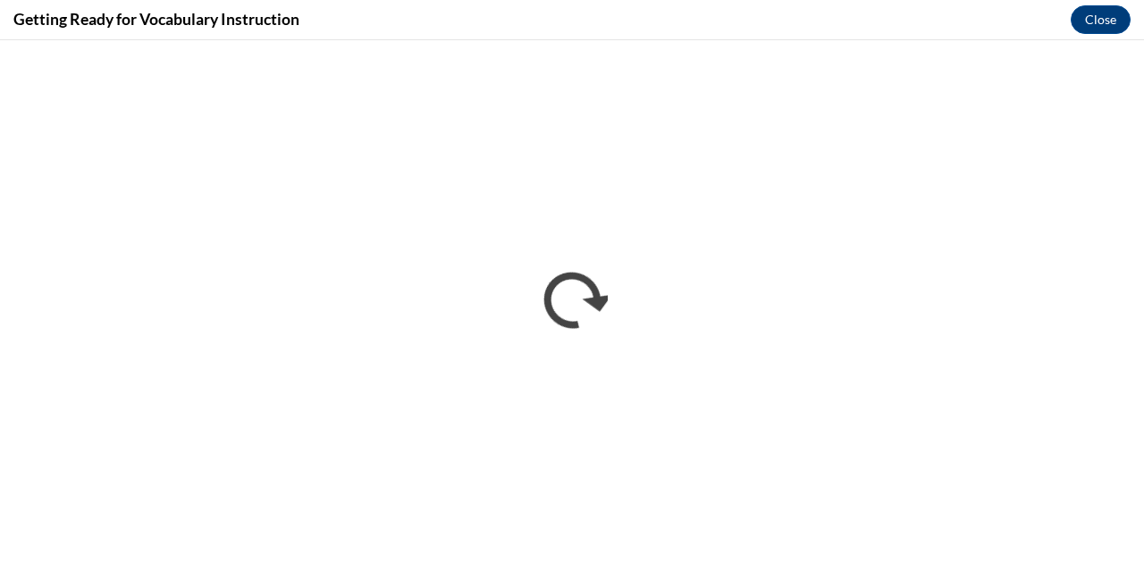
scroll to position [0, 0]
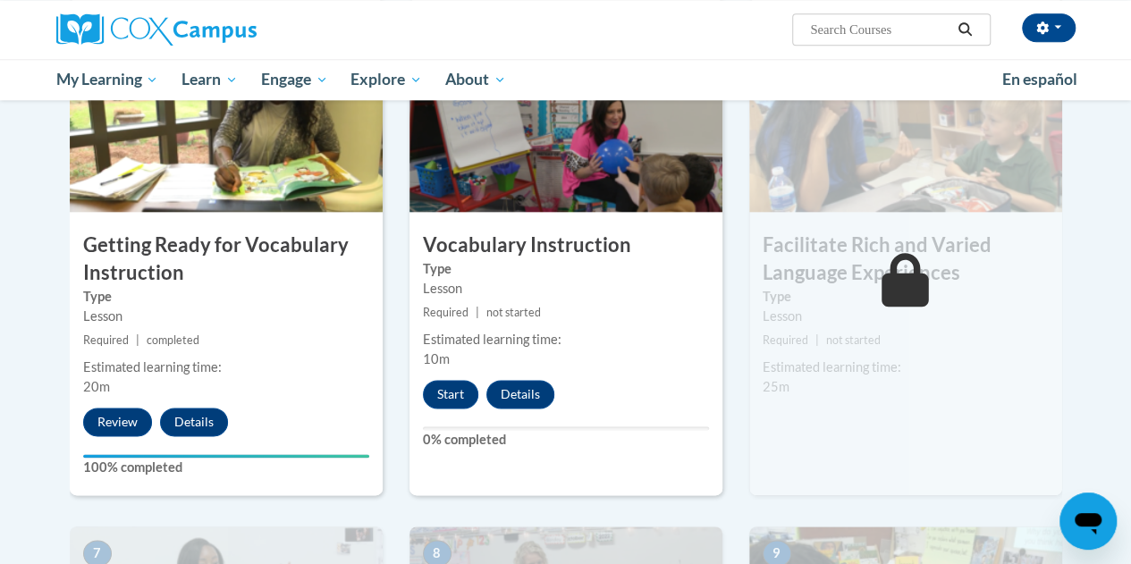
scroll to position [928, 0]
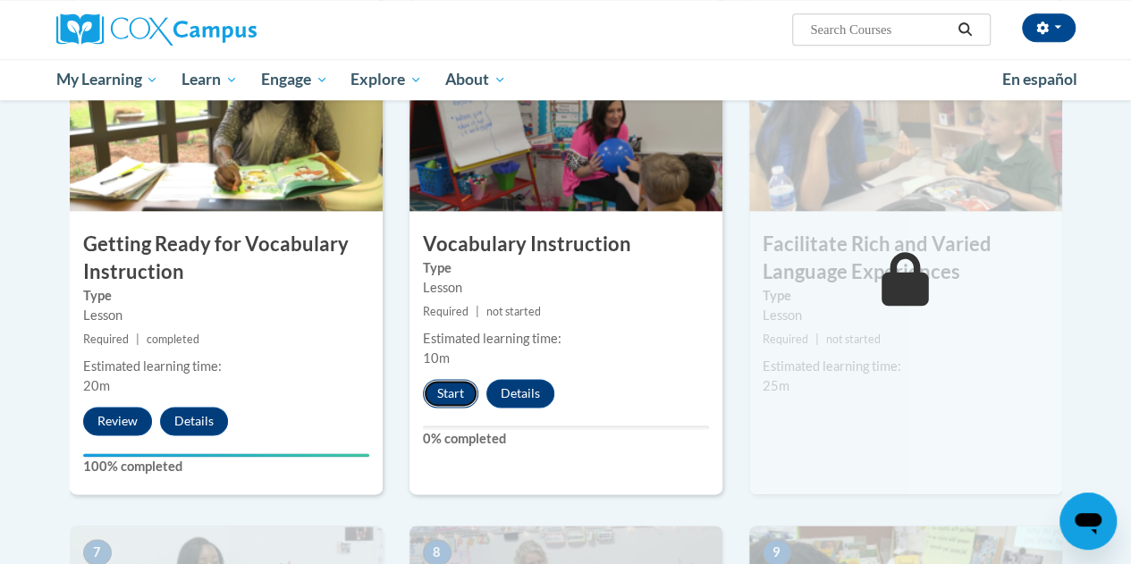
click at [453, 395] on button "Start" at bounding box center [450, 393] width 55 height 29
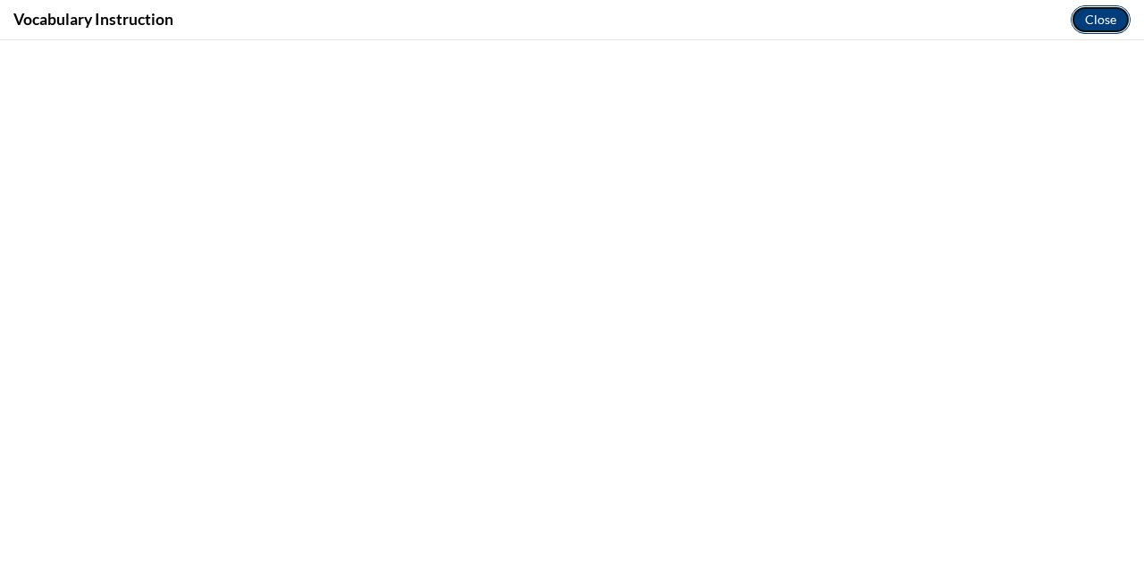
click at [1096, 21] on button "Close" at bounding box center [1101, 19] width 60 height 29
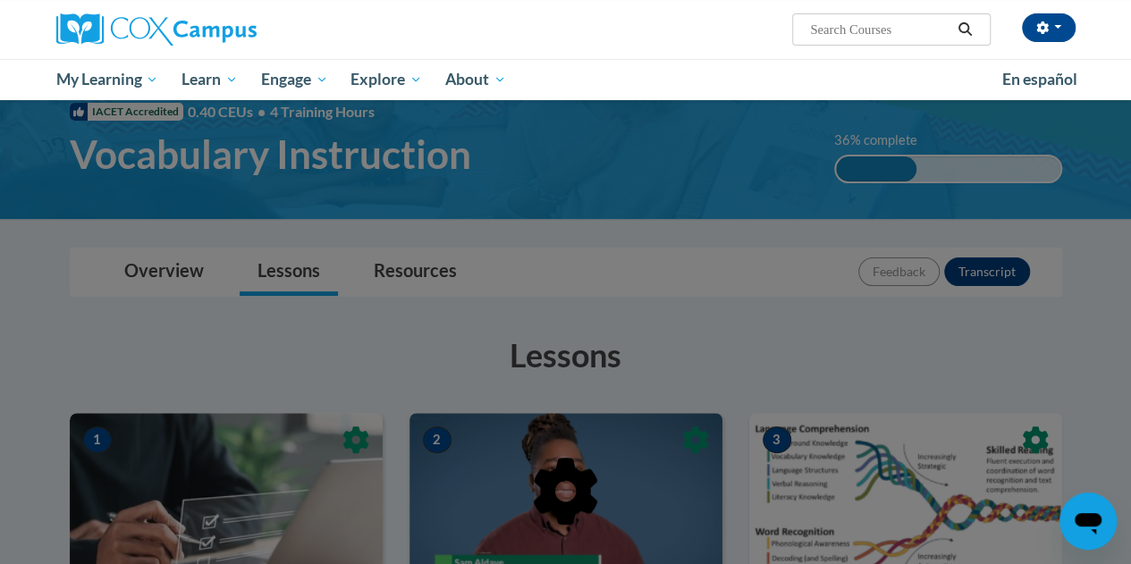
scroll to position [0, 0]
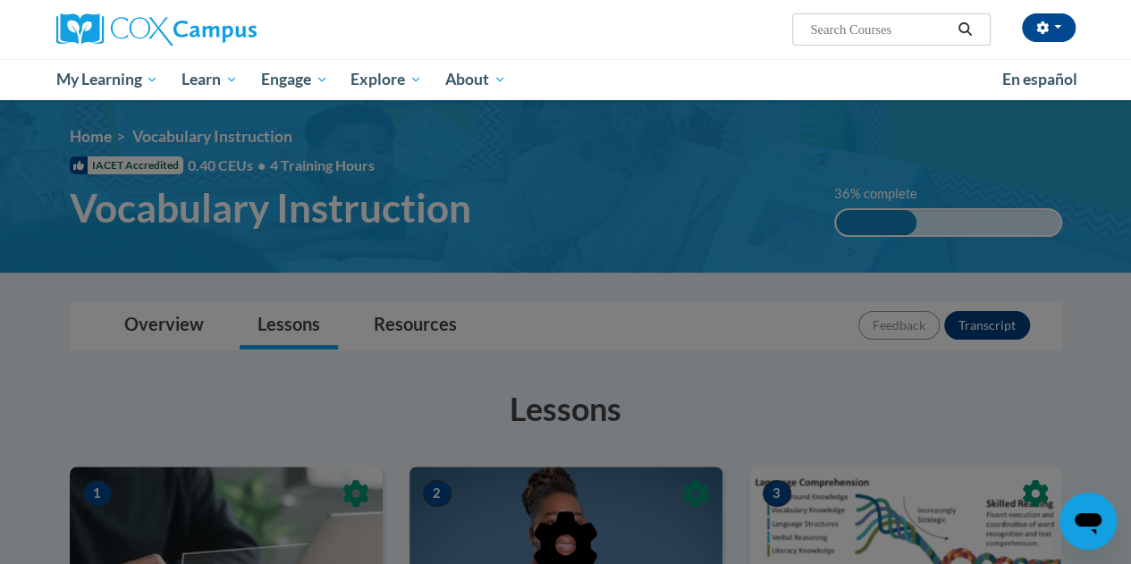
click at [552, 23] on div "Elise Colombo (Central Daylight Time GMT-0500 ) My Profile Inbox My Transcripts…" at bounding box center [739, 23] width 697 height 46
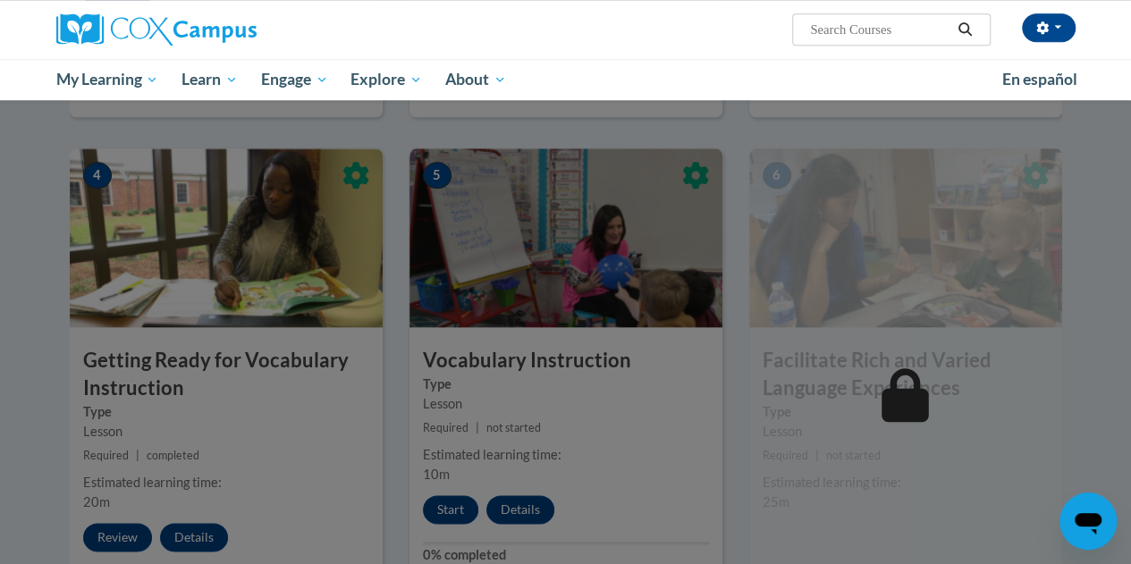
scroll to position [803, 0]
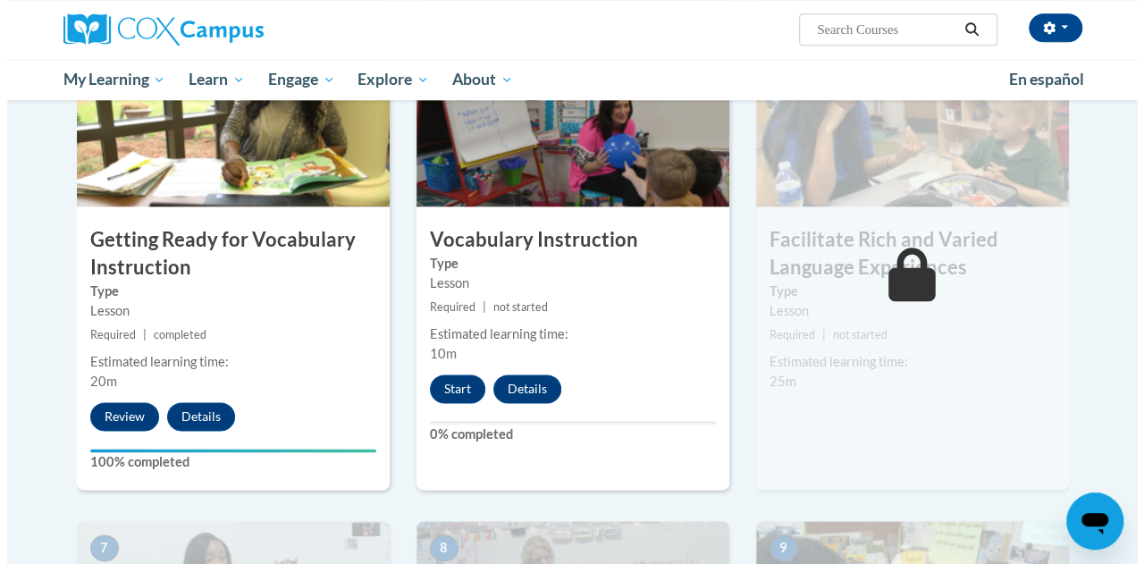
scroll to position [933, 0]
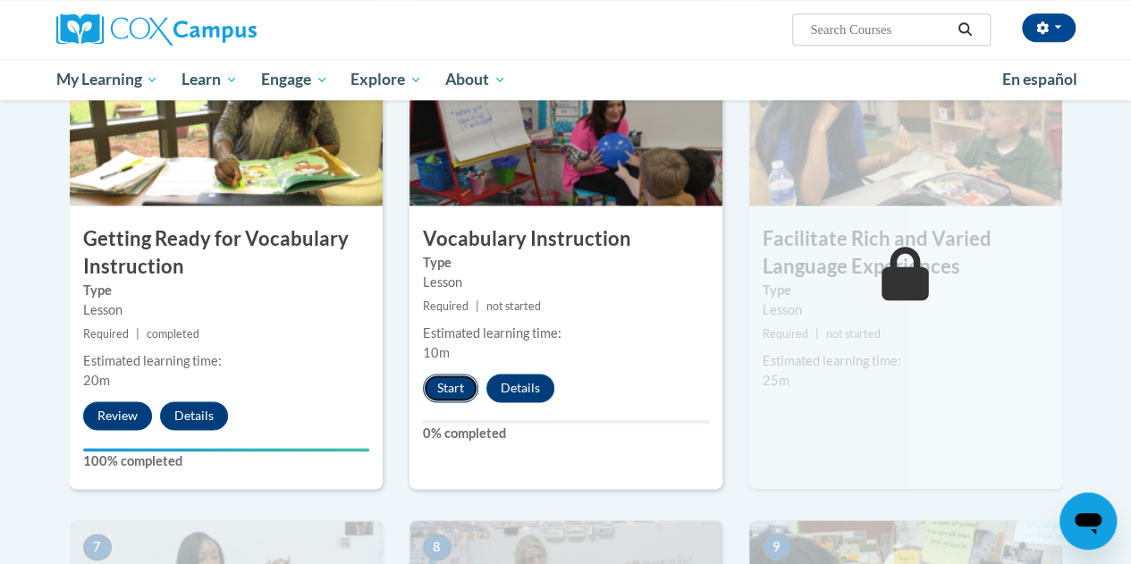
click at [458, 385] on button "Start" at bounding box center [450, 388] width 55 height 29
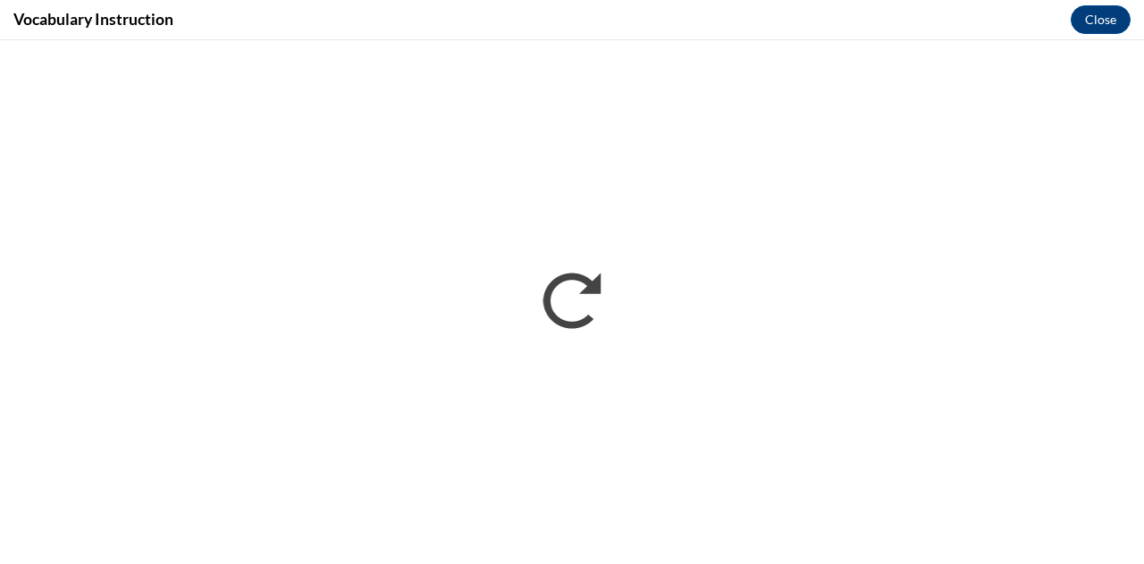
scroll to position [0, 0]
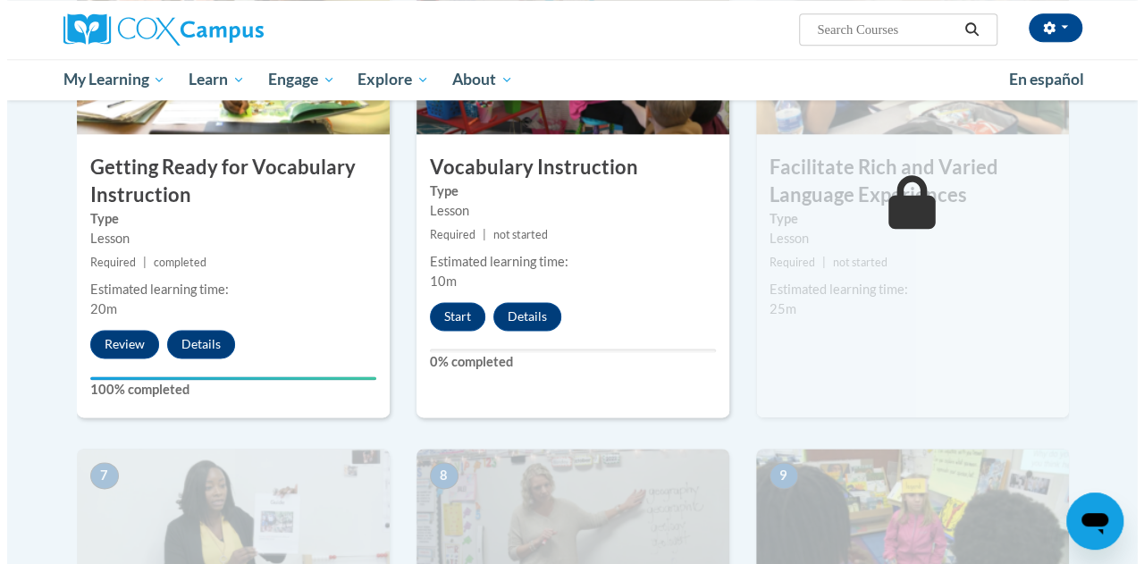
scroll to position [994, 0]
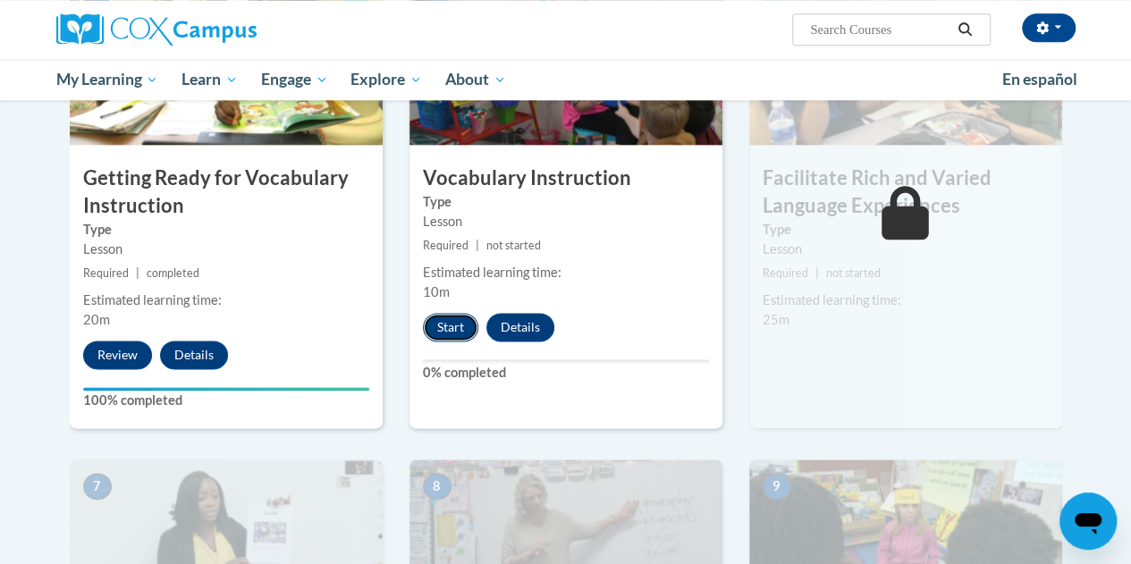
click at [436, 322] on button "Start" at bounding box center [450, 327] width 55 height 29
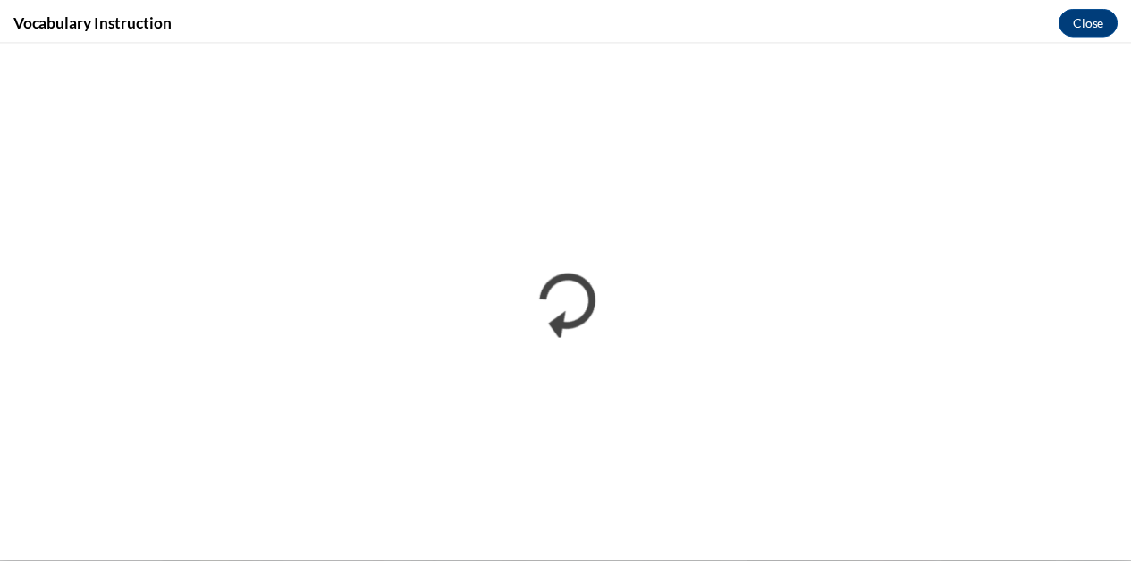
scroll to position [0, 0]
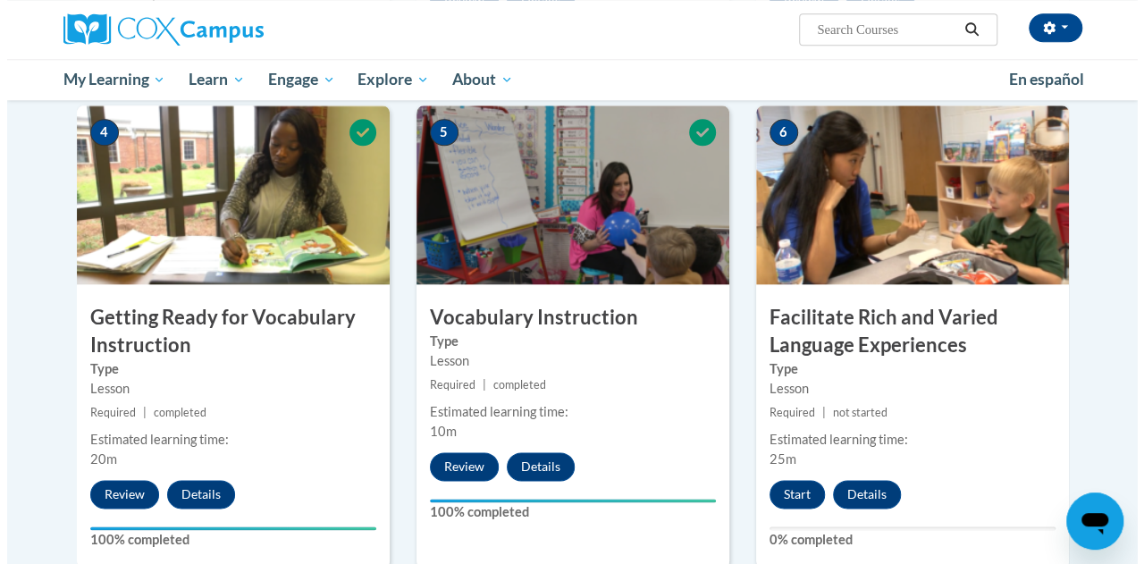
scroll to position [951, 0]
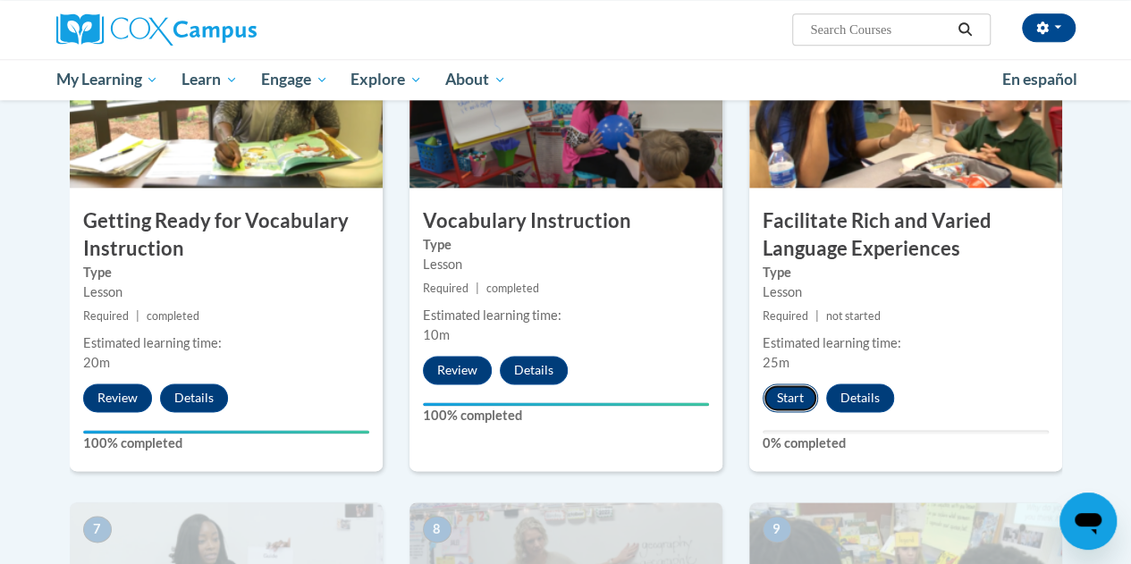
click at [783, 399] on button "Start" at bounding box center [789, 397] width 55 height 29
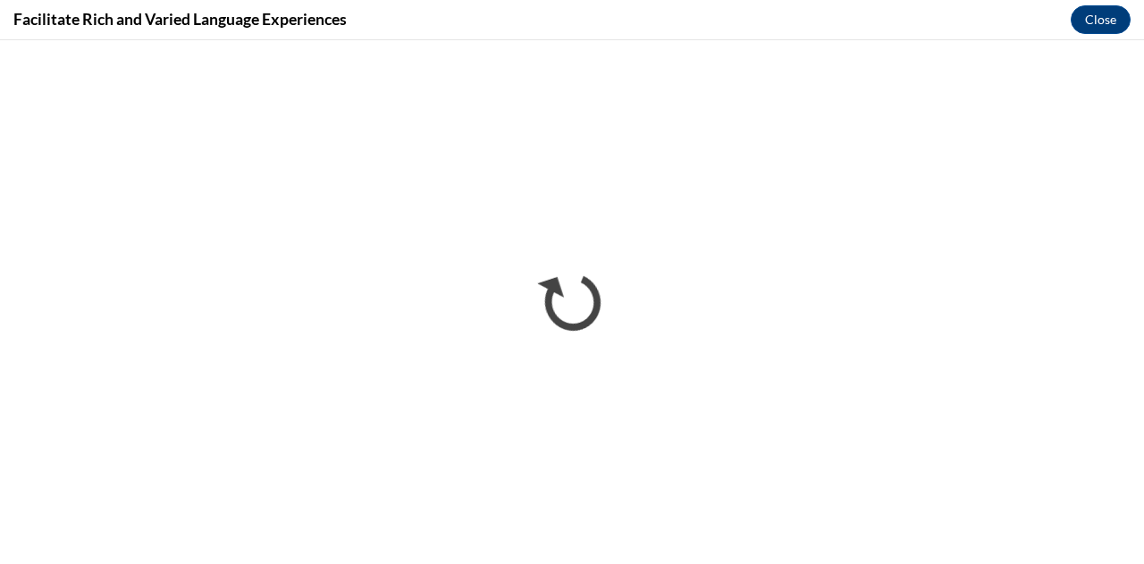
scroll to position [0, 0]
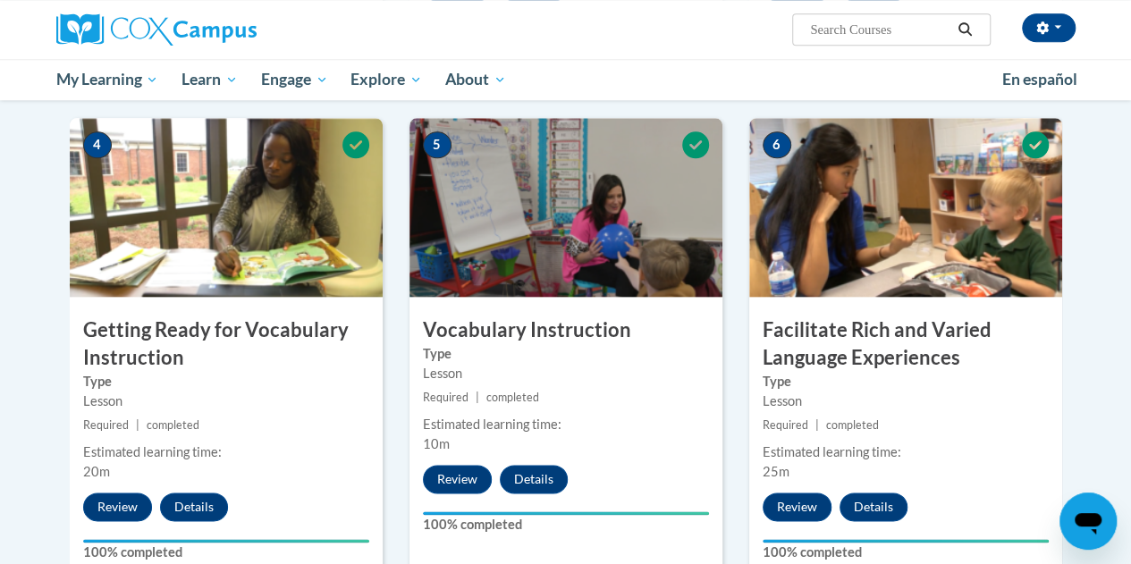
scroll to position [844, 0]
